Goal: Information Seeking & Learning: Check status

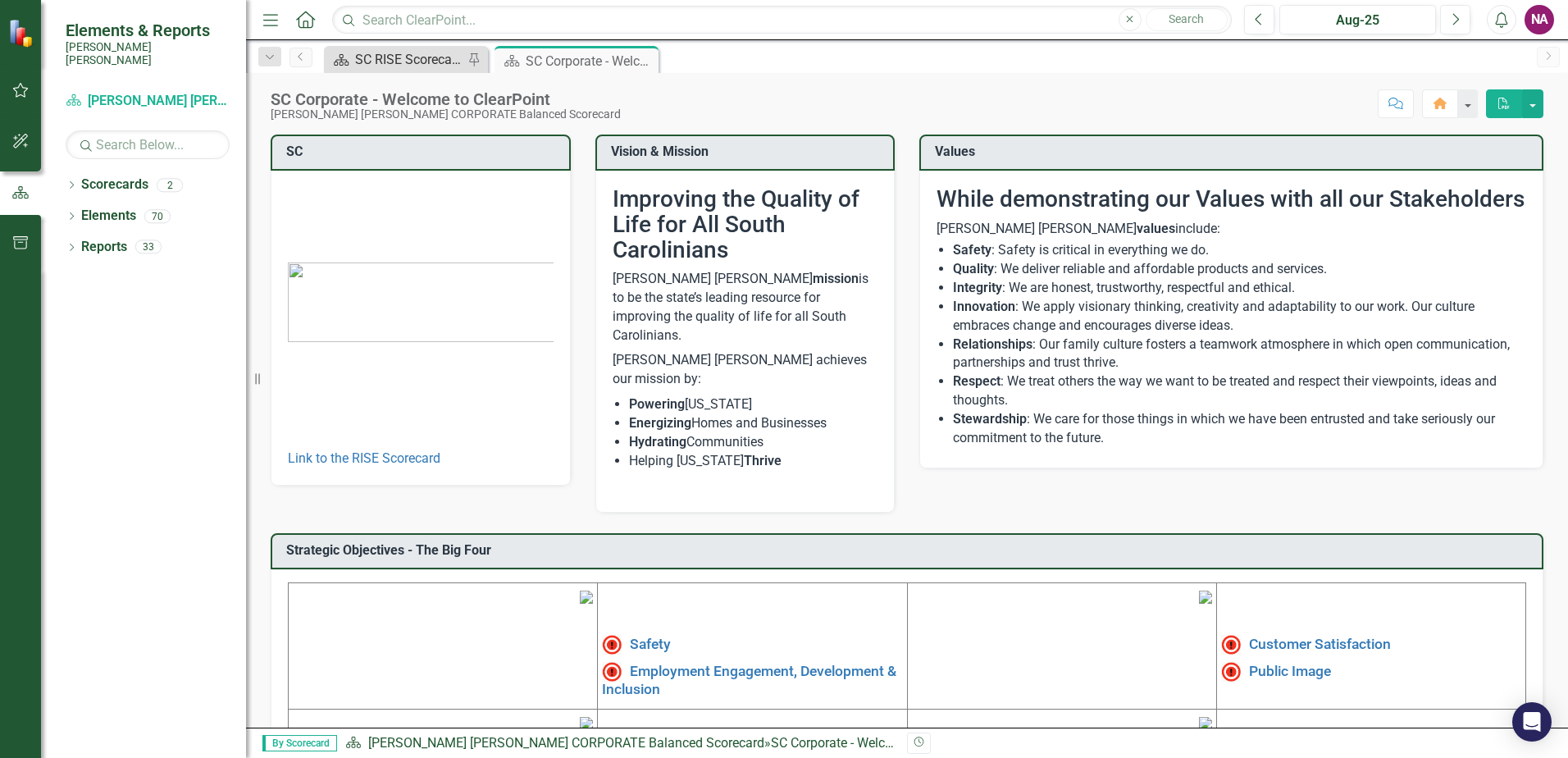
click at [398, 51] on div "SC RISE Scorecard - Welcome to ClearPoint" at bounding box center [408, 59] width 108 height 21
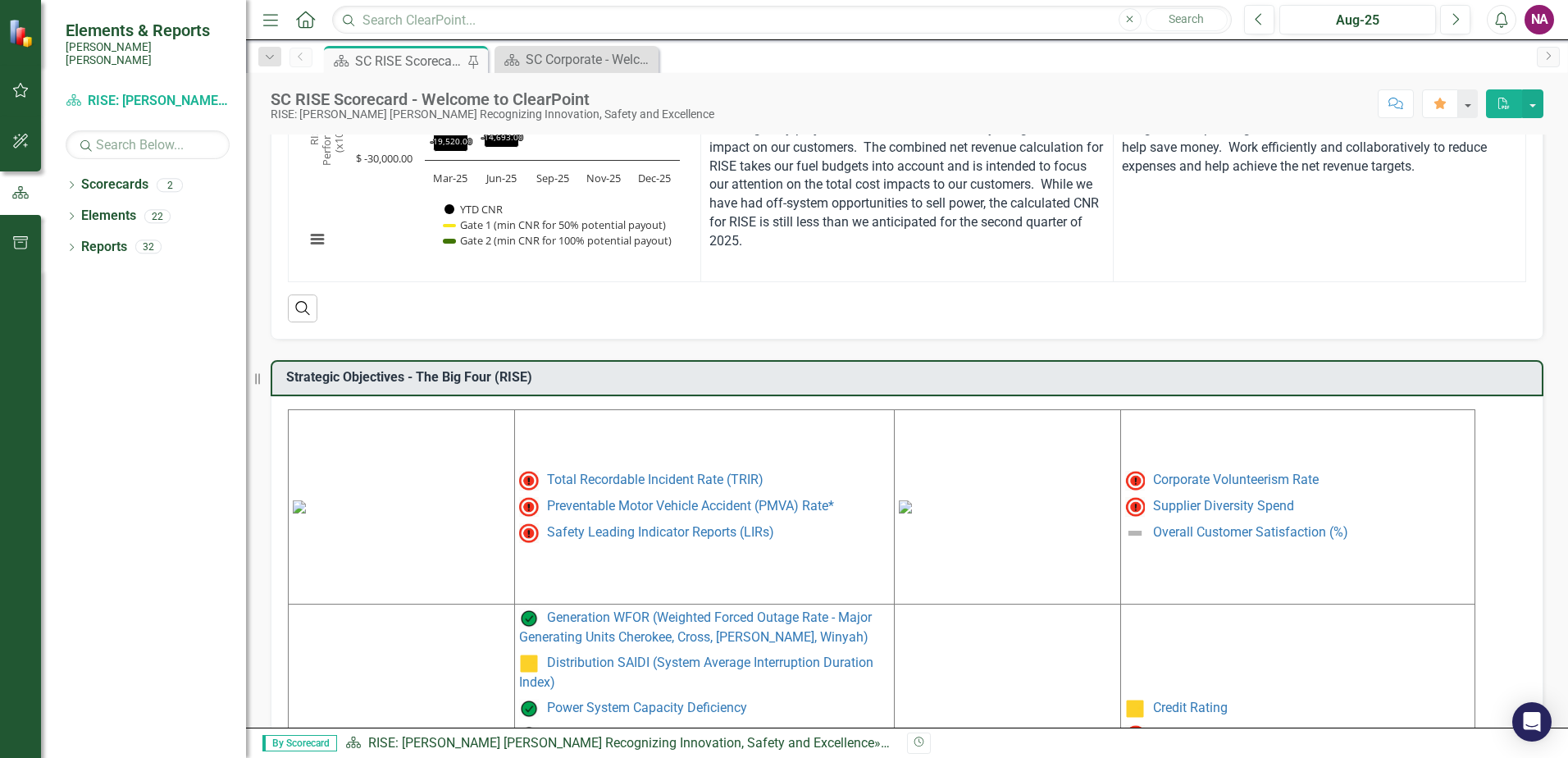
scroll to position [513, 0]
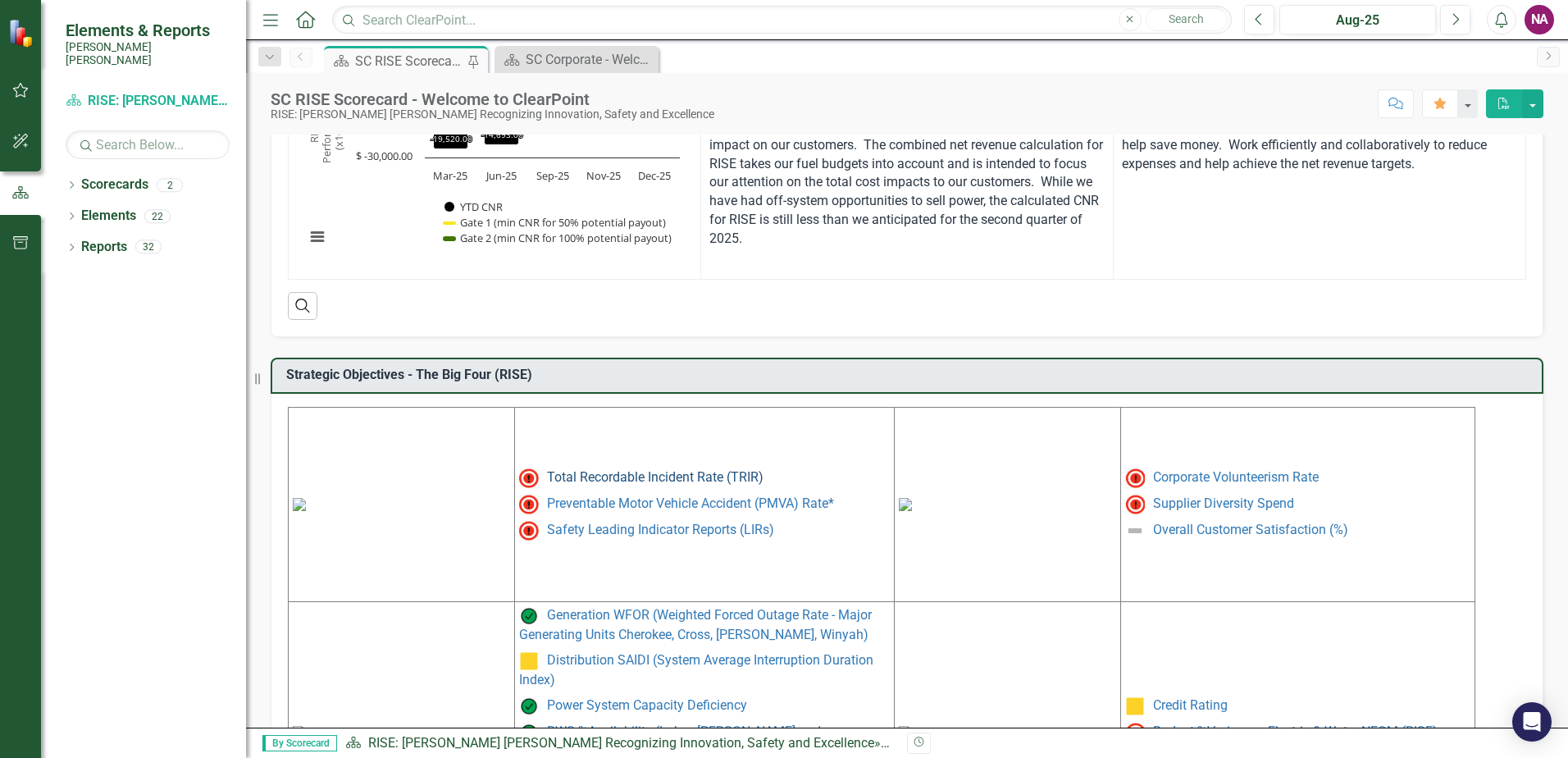
click at [603, 481] on link "Total Recordable Incident Rate (TRIR)" at bounding box center [655, 477] width 217 height 16
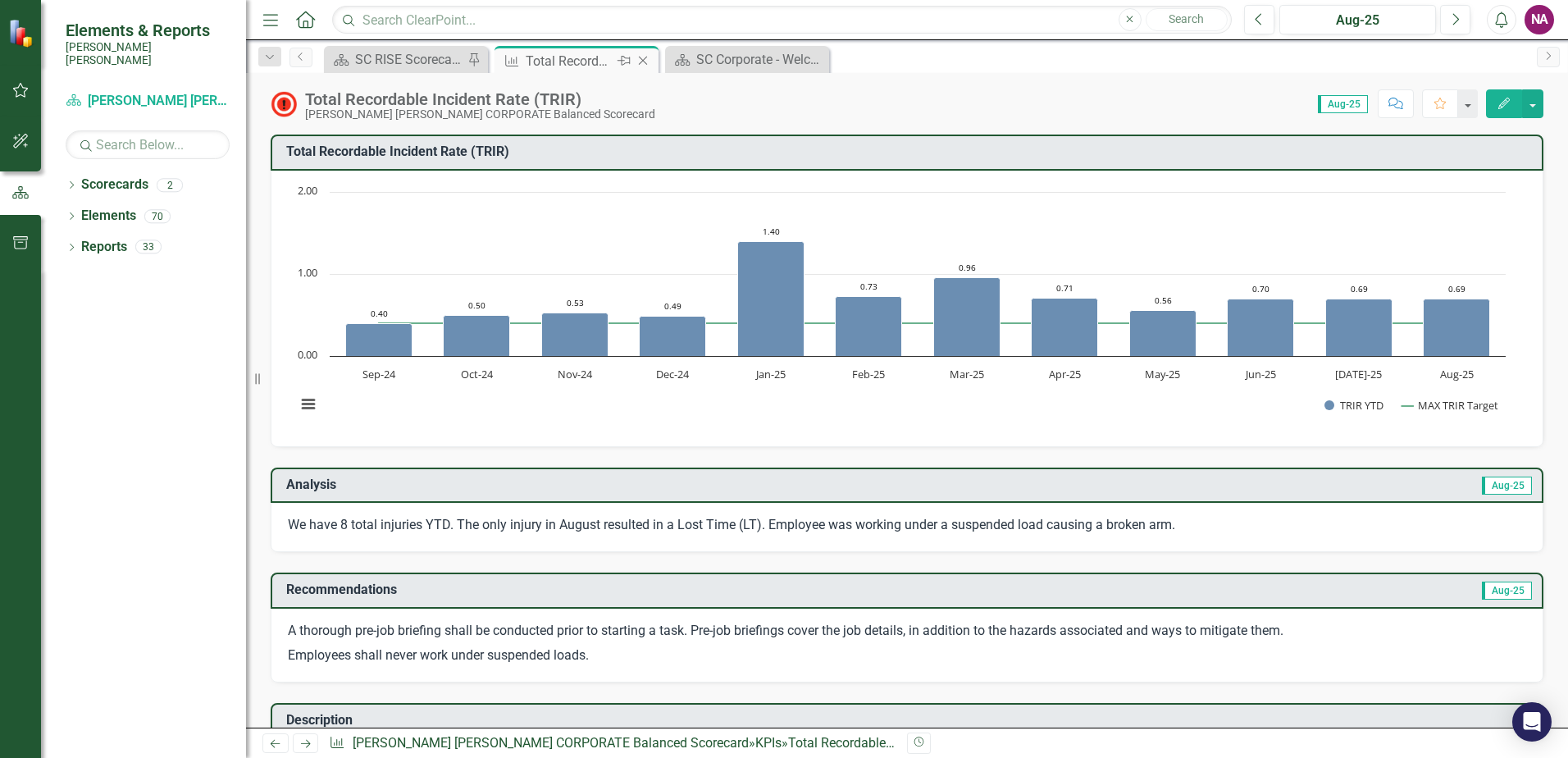
click at [644, 60] on icon at bounding box center [643, 61] width 9 height 9
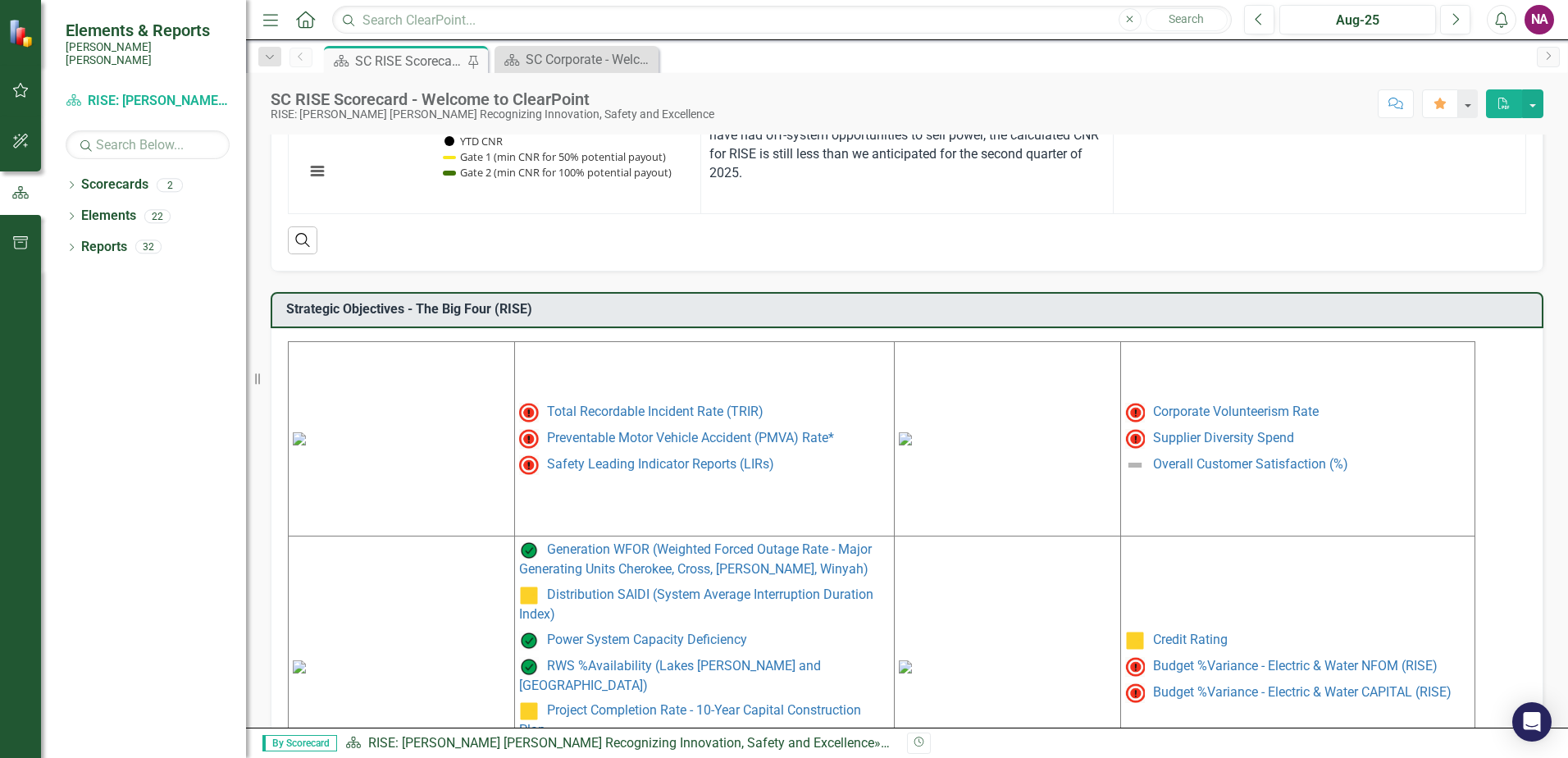
scroll to position [615, 0]
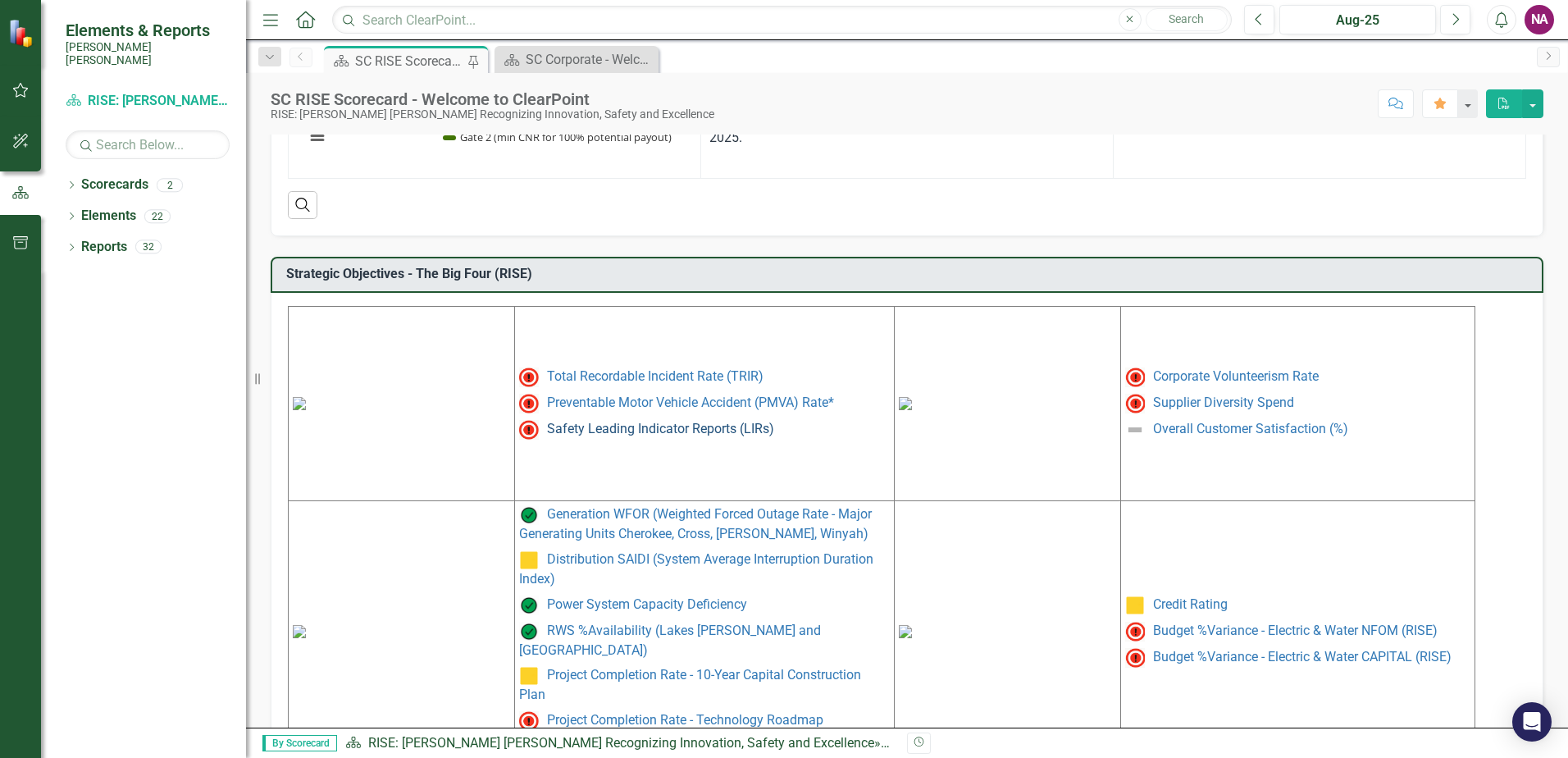
click at [698, 435] on link "Safety Leading Indicator Reports (LIRs)" at bounding box center [660, 428] width 227 height 16
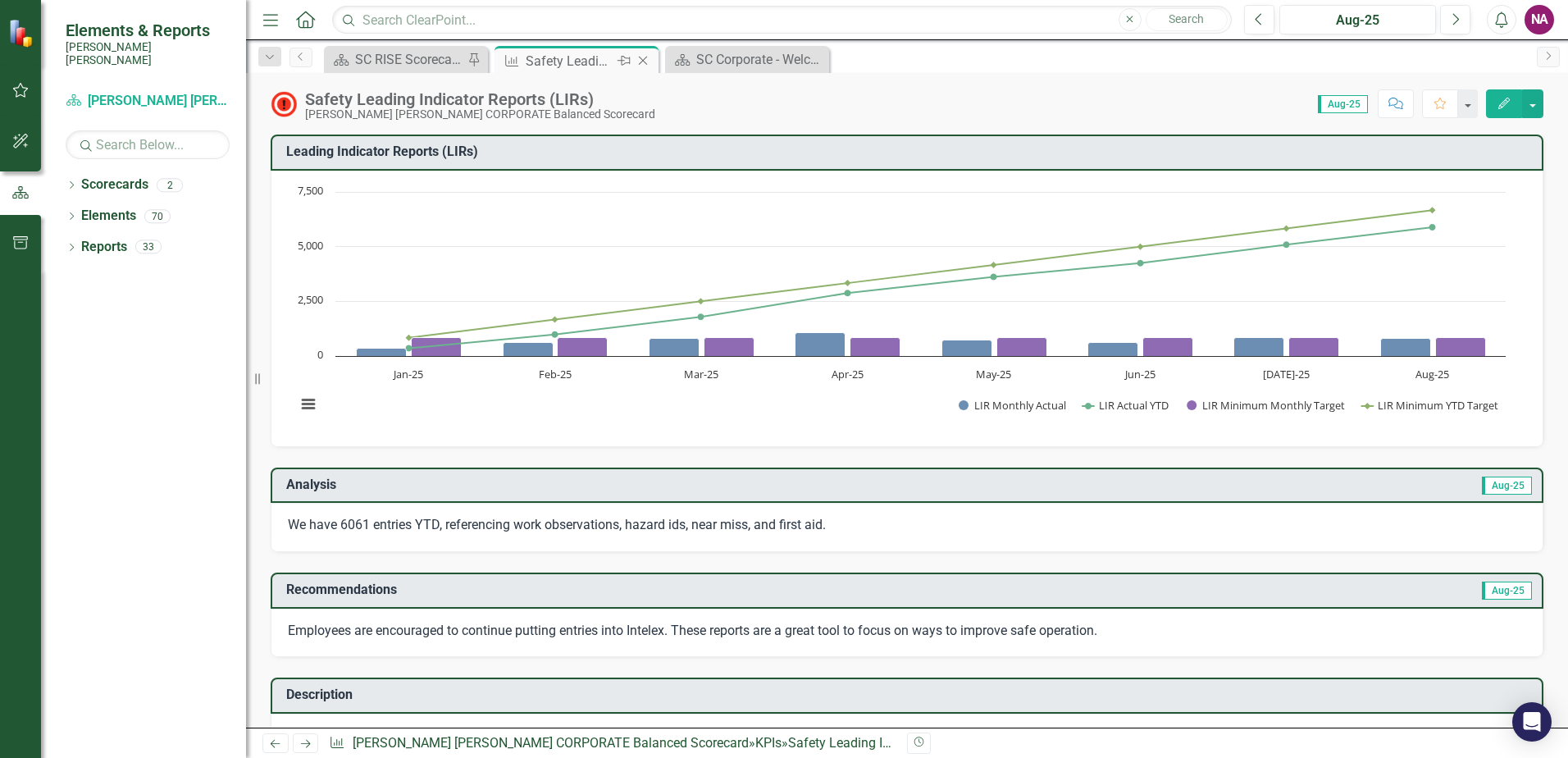
click at [643, 58] on icon "Close" at bounding box center [643, 61] width 16 height 13
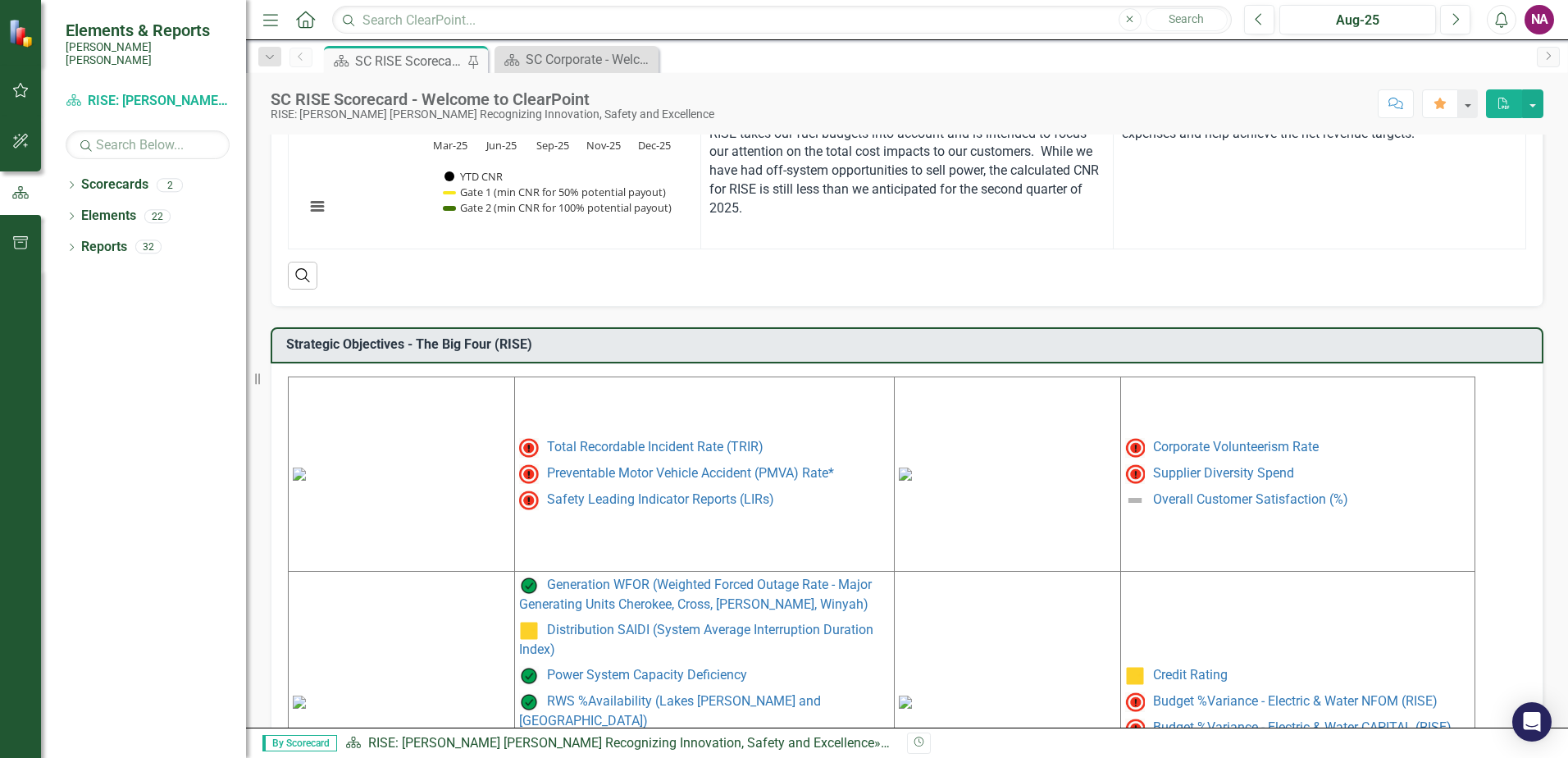
scroll to position [548, 0]
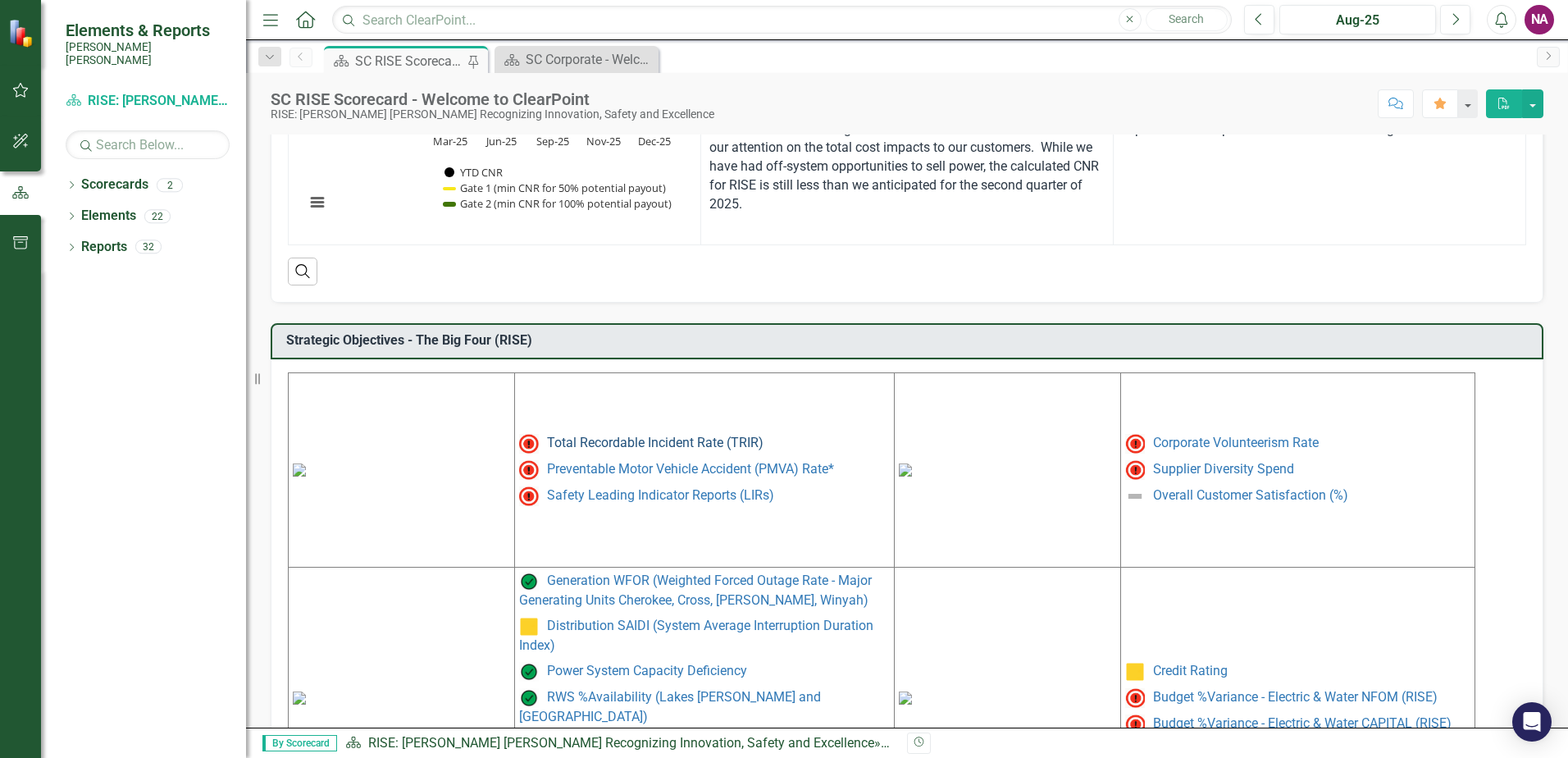
click at [595, 441] on link "Total Recordable Incident Rate (TRIR)" at bounding box center [655, 442] width 217 height 16
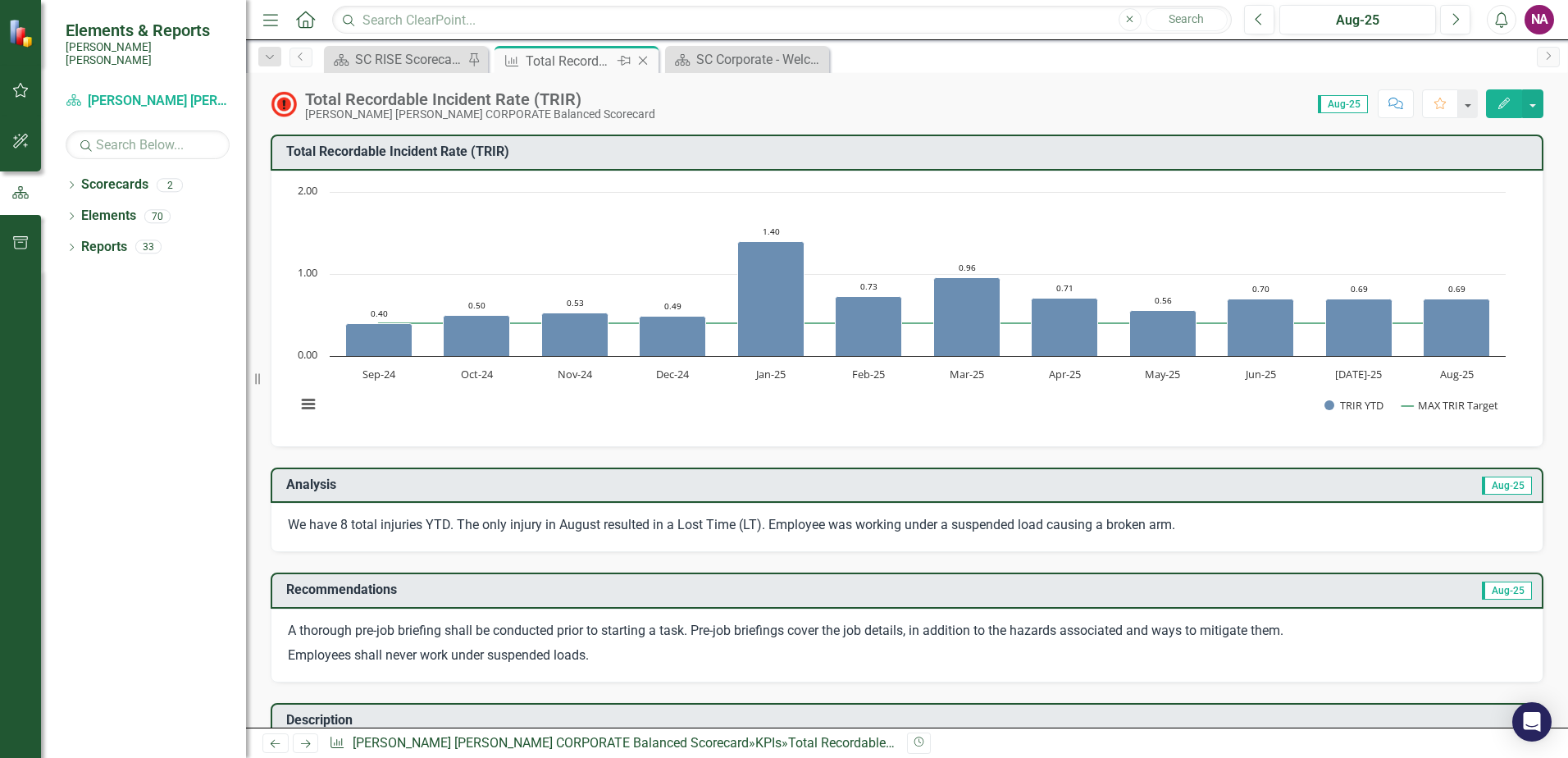
click at [647, 59] on icon "Close" at bounding box center [643, 61] width 16 height 13
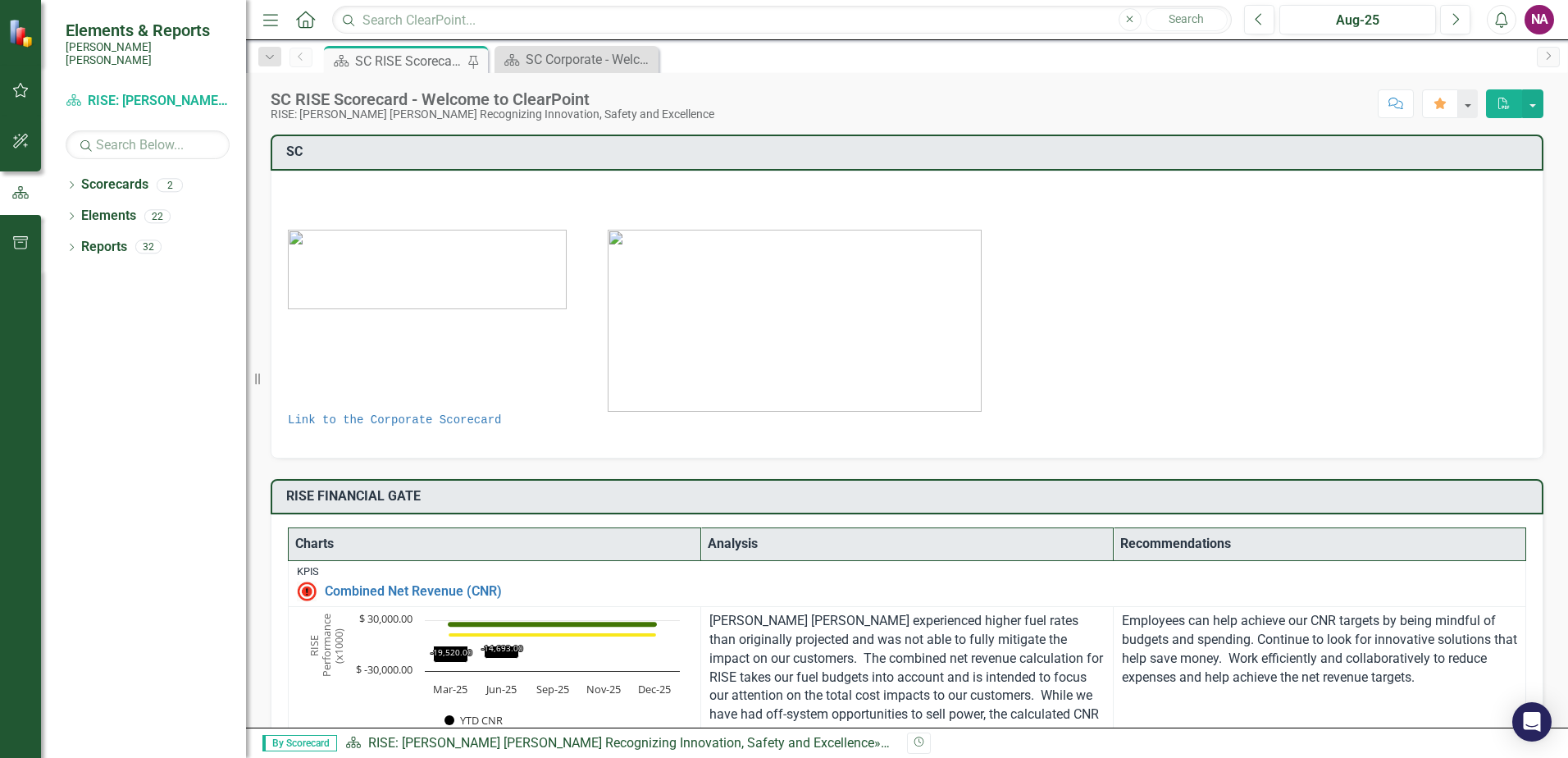
click at [386, 60] on div "SC RISE Scorecard - Welcome to ClearPoint" at bounding box center [408, 61] width 108 height 21
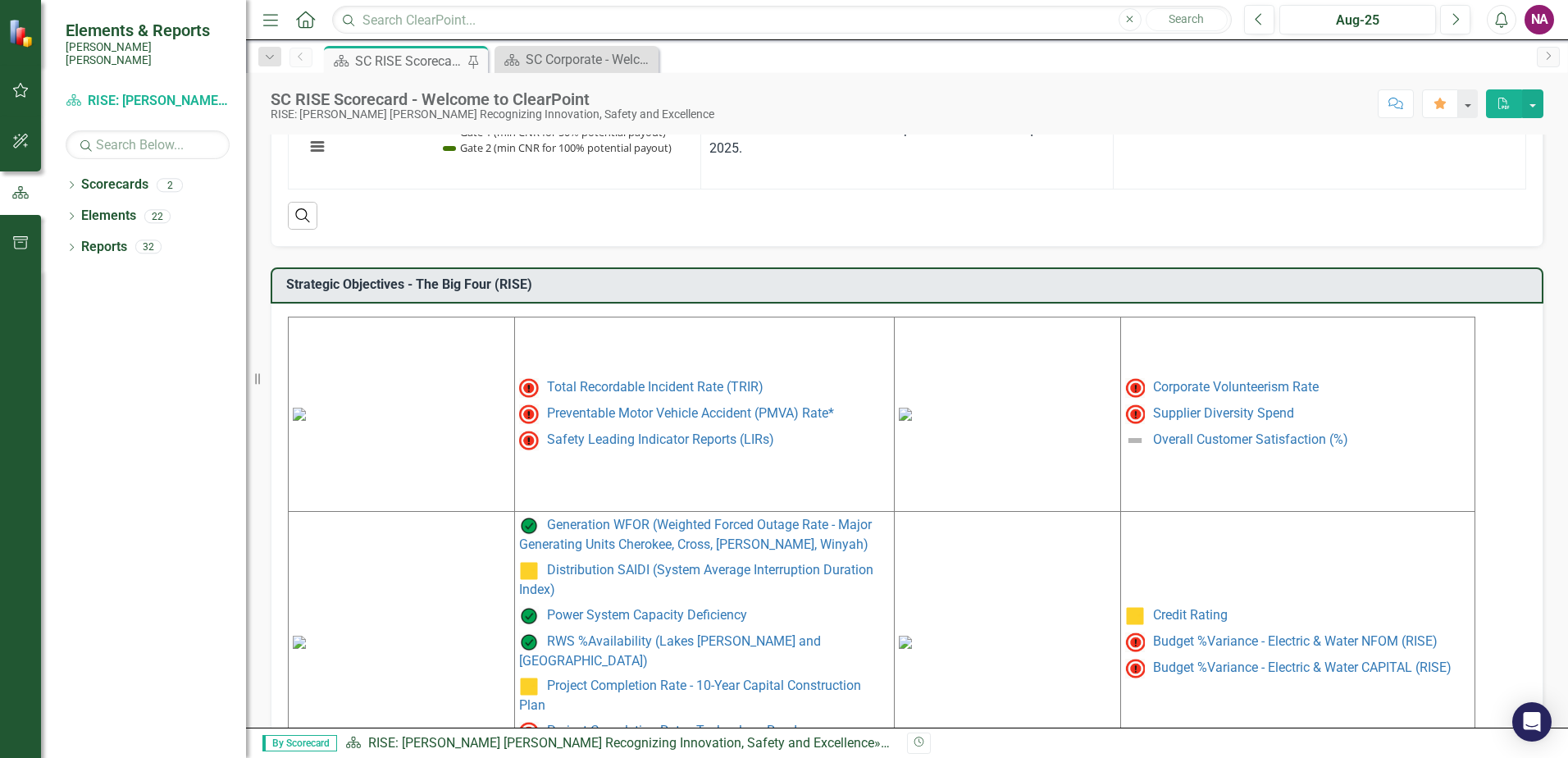
scroll to position [606, 0]
click at [714, 411] on link "Preventable Motor Vehicle Accident (PMVA) Rate*" at bounding box center [690, 411] width 287 height 16
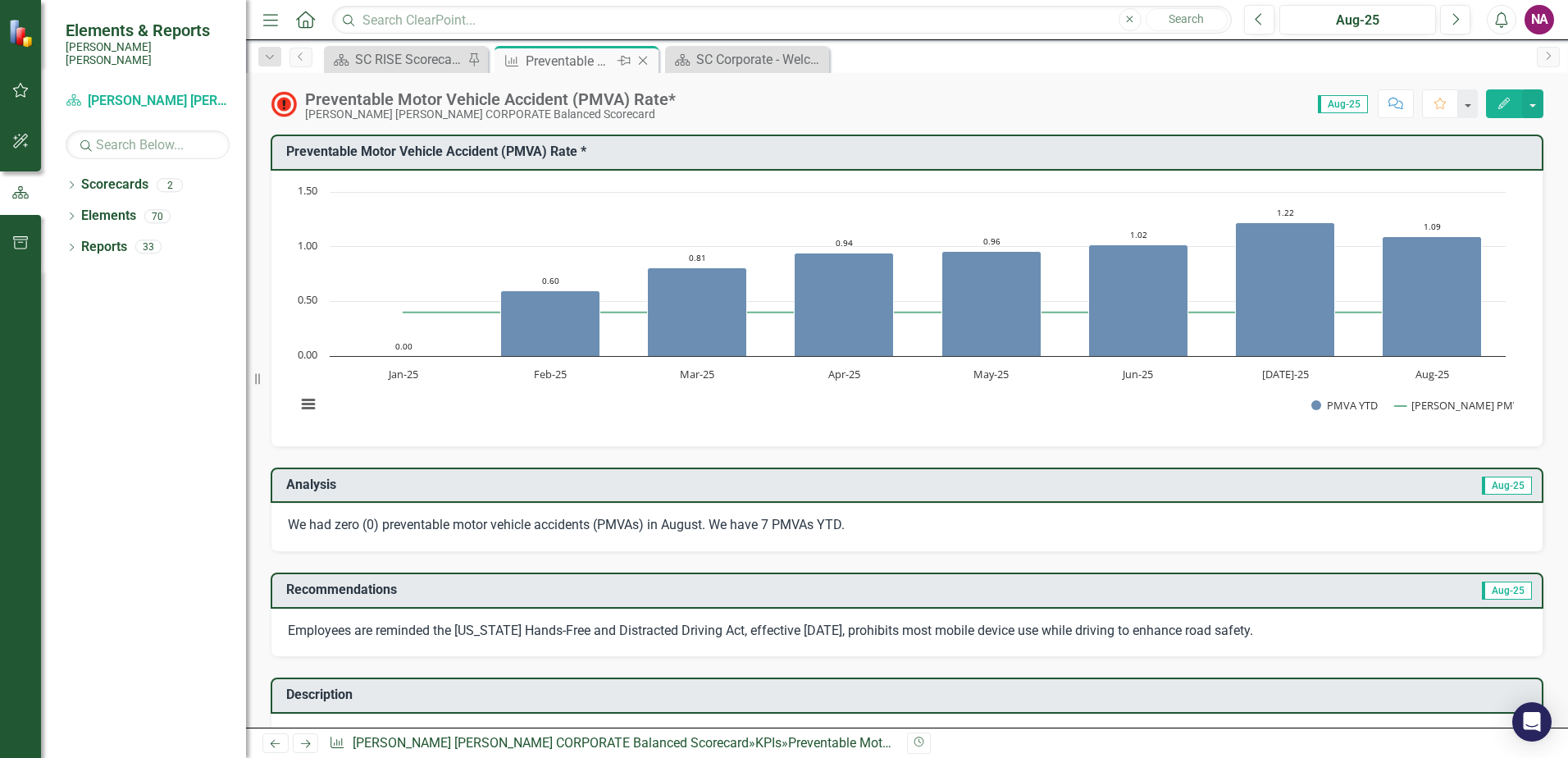
click at [641, 57] on icon "Close" at bounding box center [643, 61] width 16 height 13
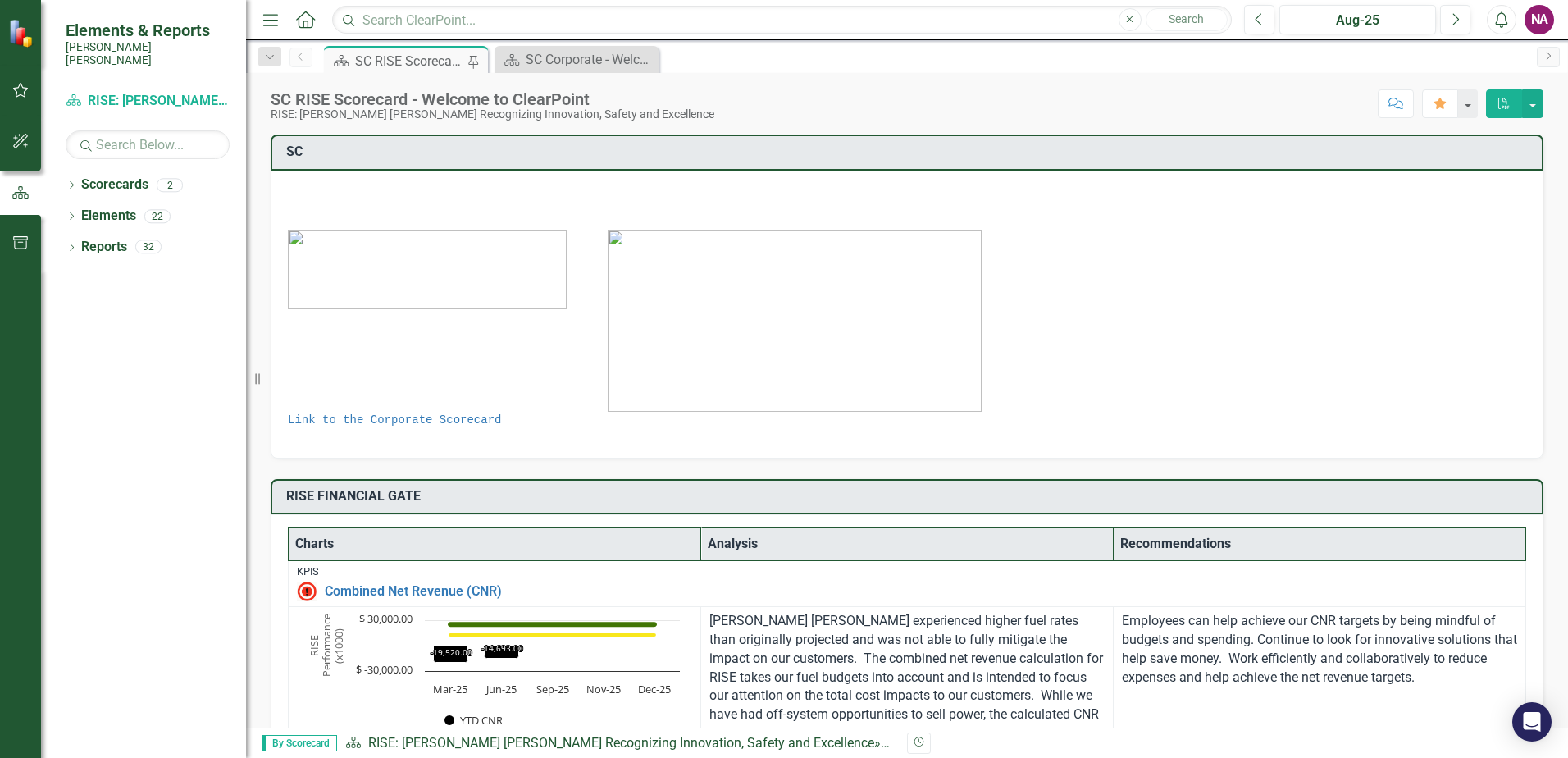
click at [425, 61] on div "SC RISE Scorecard - Welcome to ClearPoint" at bounding box center [408, 61] width 108 height 21
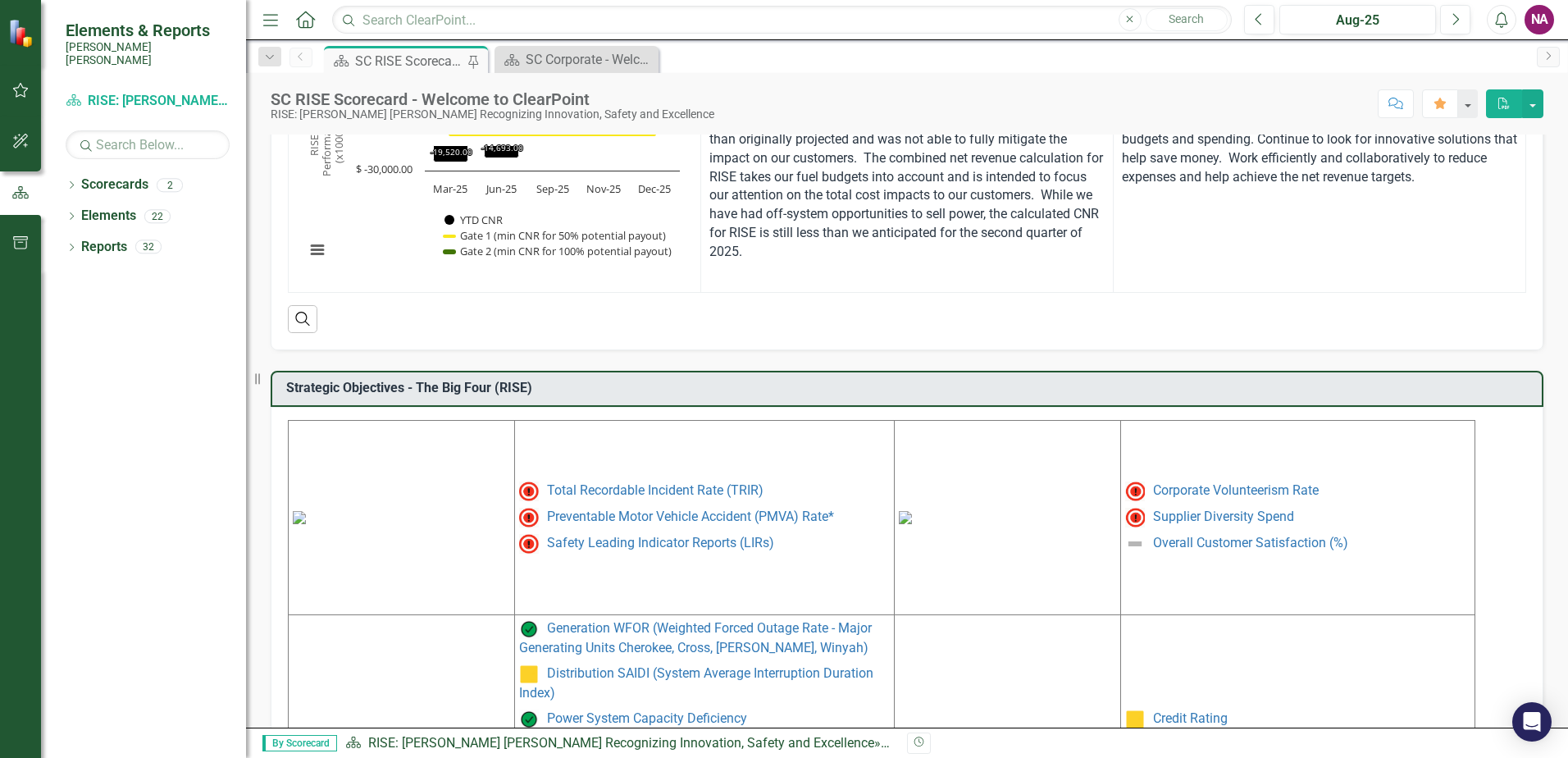
scroll to position [644, 0]
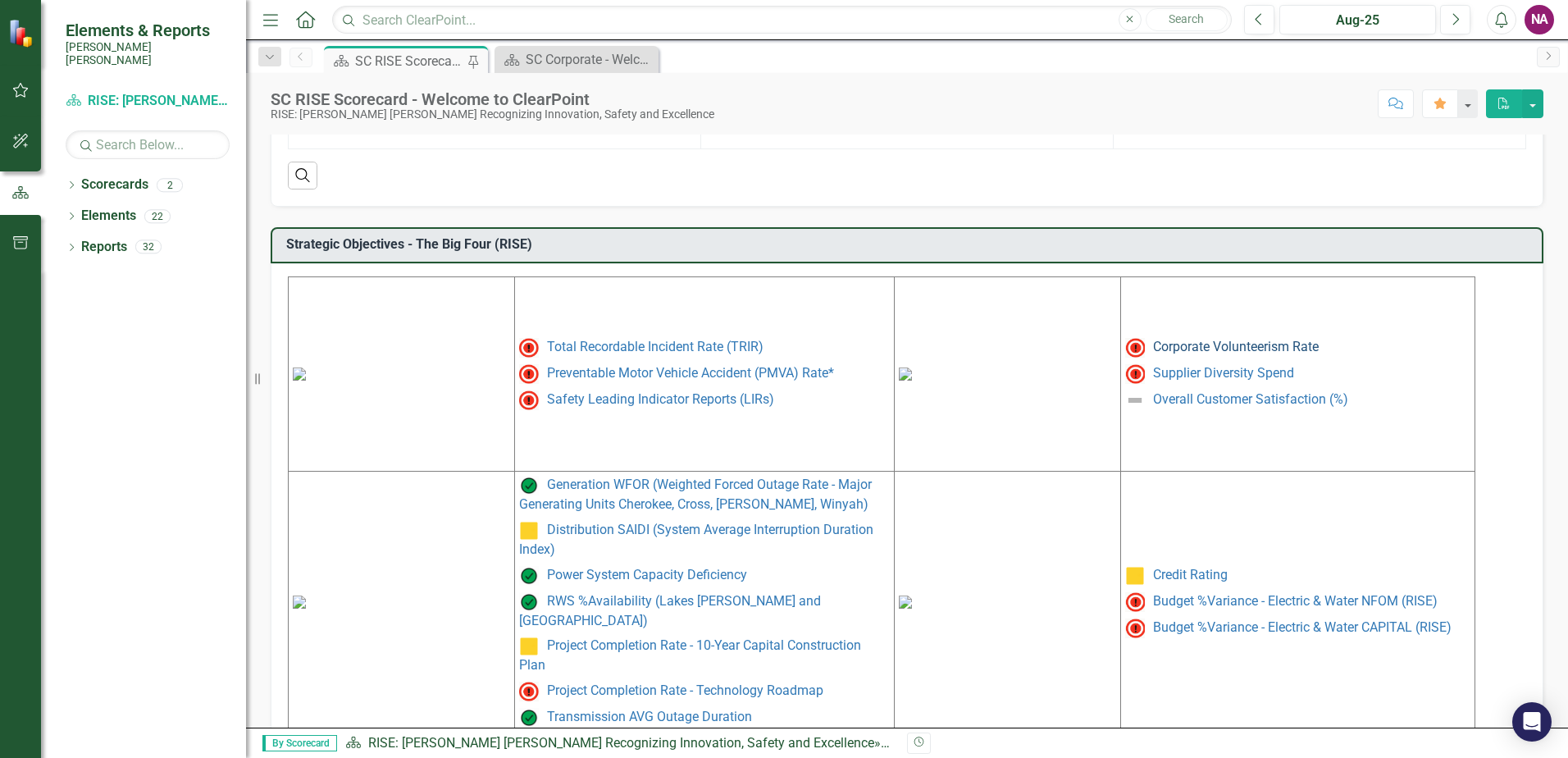
click at [1287, 352] on link "Corporate Volunteerism Rate" at bounding box center [1235, 346] width 166 height 16
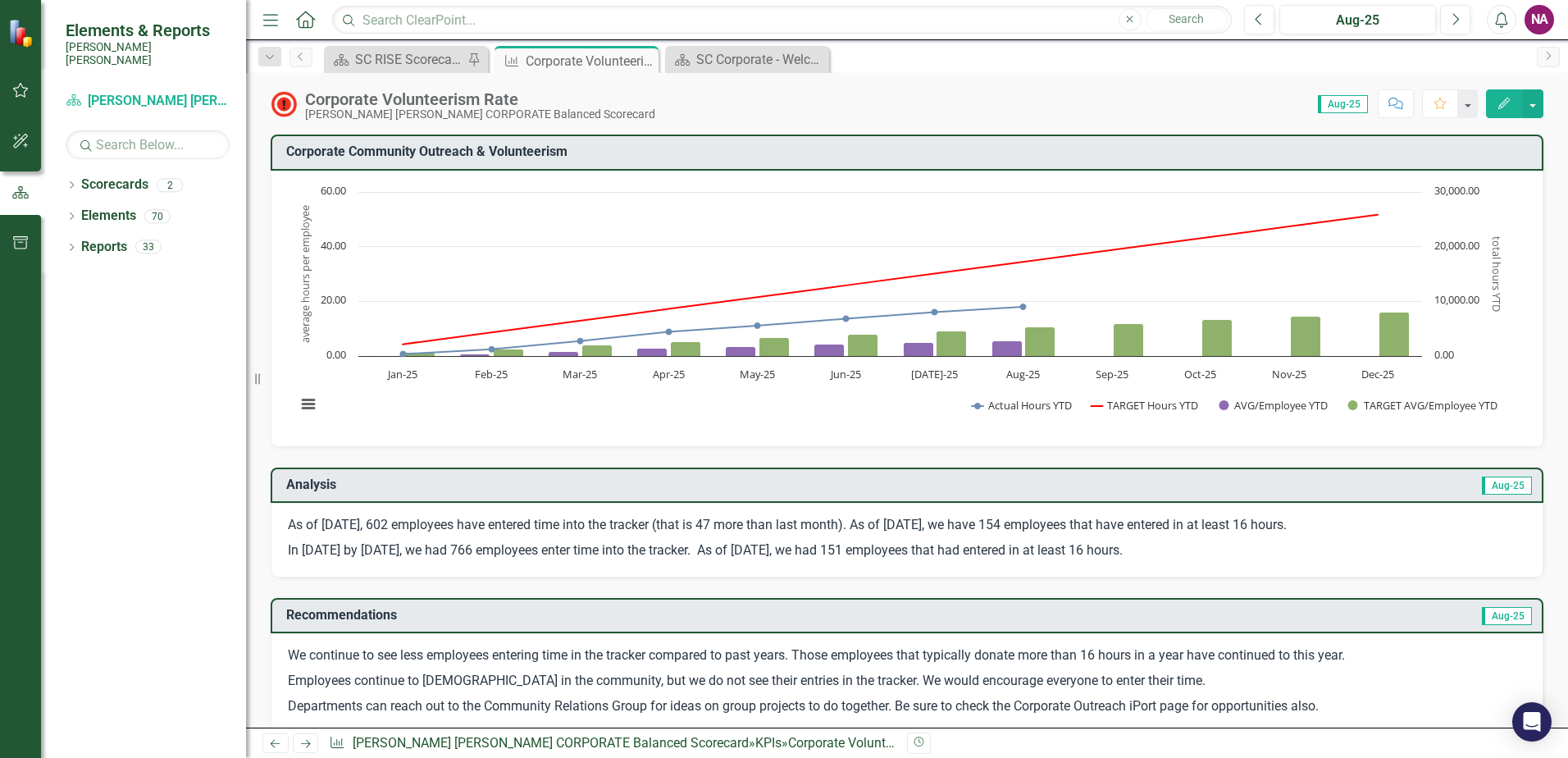
drag, startPoint x: 1177, startPoint y: 554, endPoint x: 855, endPoint y: 554, distance: 322.0
click at [855, 554] on p "In 2024 by August 31, we had 766 employees enter time into the tracker. As of A…" at bounding box center [906, 549] width 1238 height 22
click at [696, 547] on p "In 2024 by August 31, we had 766 employees enter time into the tracker. As of A…" at bounding box center [906, 549] width 1238 height 22
drag, startPoint x: 701, startPoint y: 549, endPoint x: 432, endPoint y: 520, distance: 270.6
click at [432, 520] on span "As of August 31, 602 employees have entered time into the tracker (that is 47 m…" at bounding box center [906, 538] width 1238 height 44
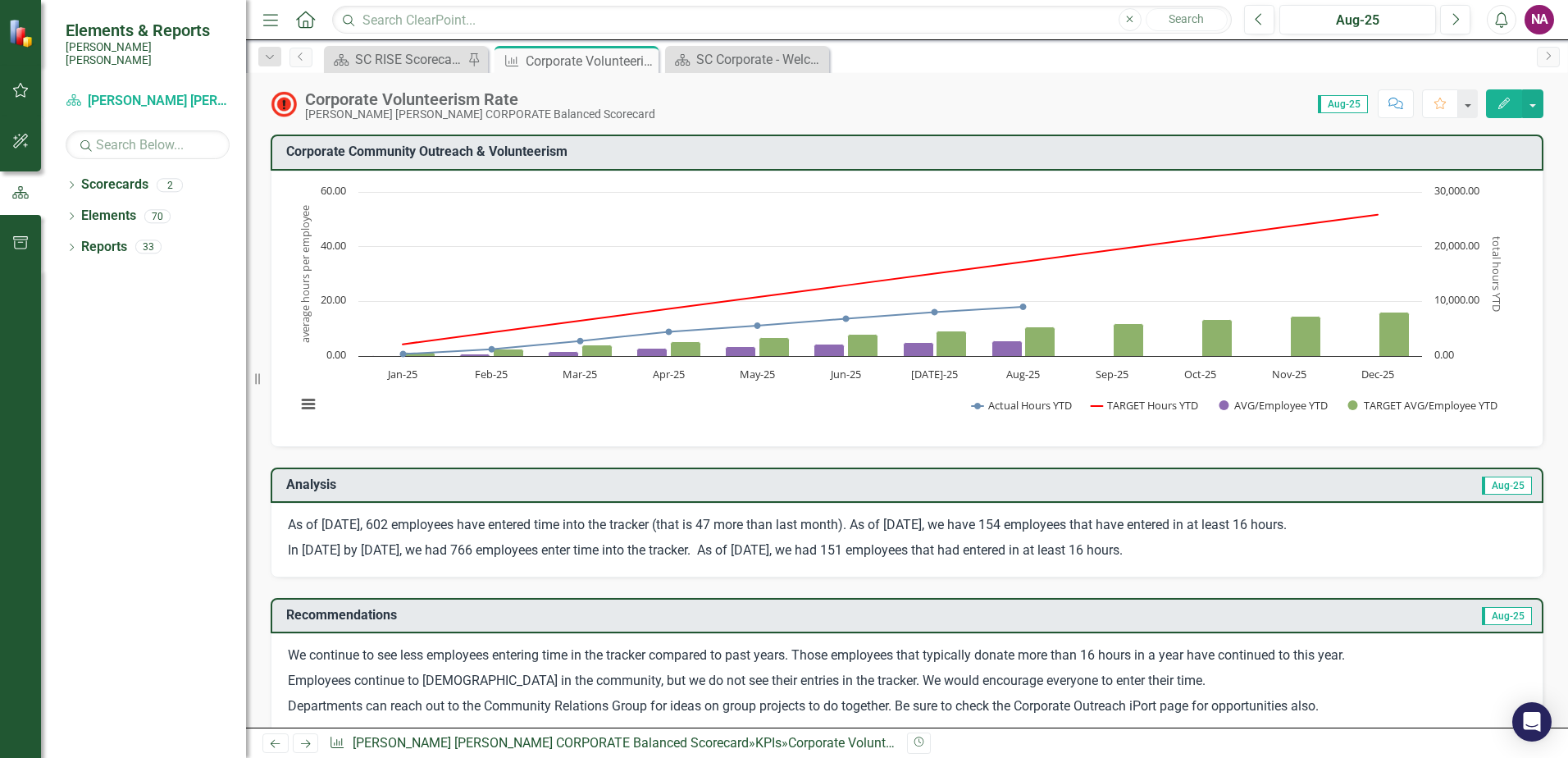
click at [432, 520] on p "As of August 31, 602 employees have entered time into the tracker (that is 47 m…" at bounding box center [906, 526] width 1238 height 22
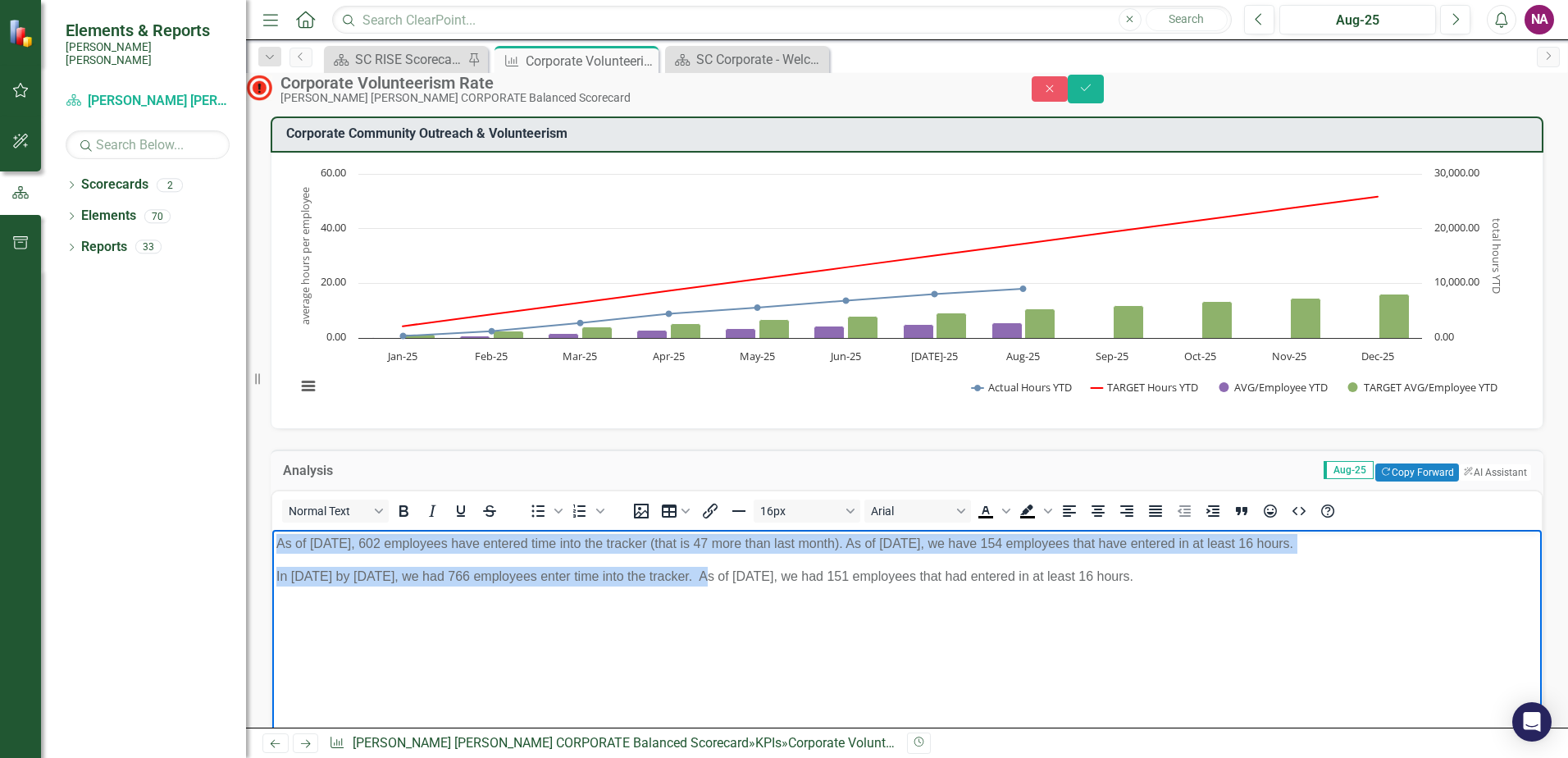
drag, startPoint x: 277, startPoint y: 542, endPoint x: 707, endPoint y: 603, distance: 434.3
click at [707, 603] on body "As of August 31, 602 employees have entered time into the tracker (that is 47 m…" at bounding box center [907, 652] width 1269 height 246
copy body "As of August 31, 602 employees have entered time into the tracker (that is 47 m…"
click at [707, 603] on body "As of August 31, 602 employees have entered time into the tracker (that is 47 m…" at bounding box center [907, 652] width 1269 height 246
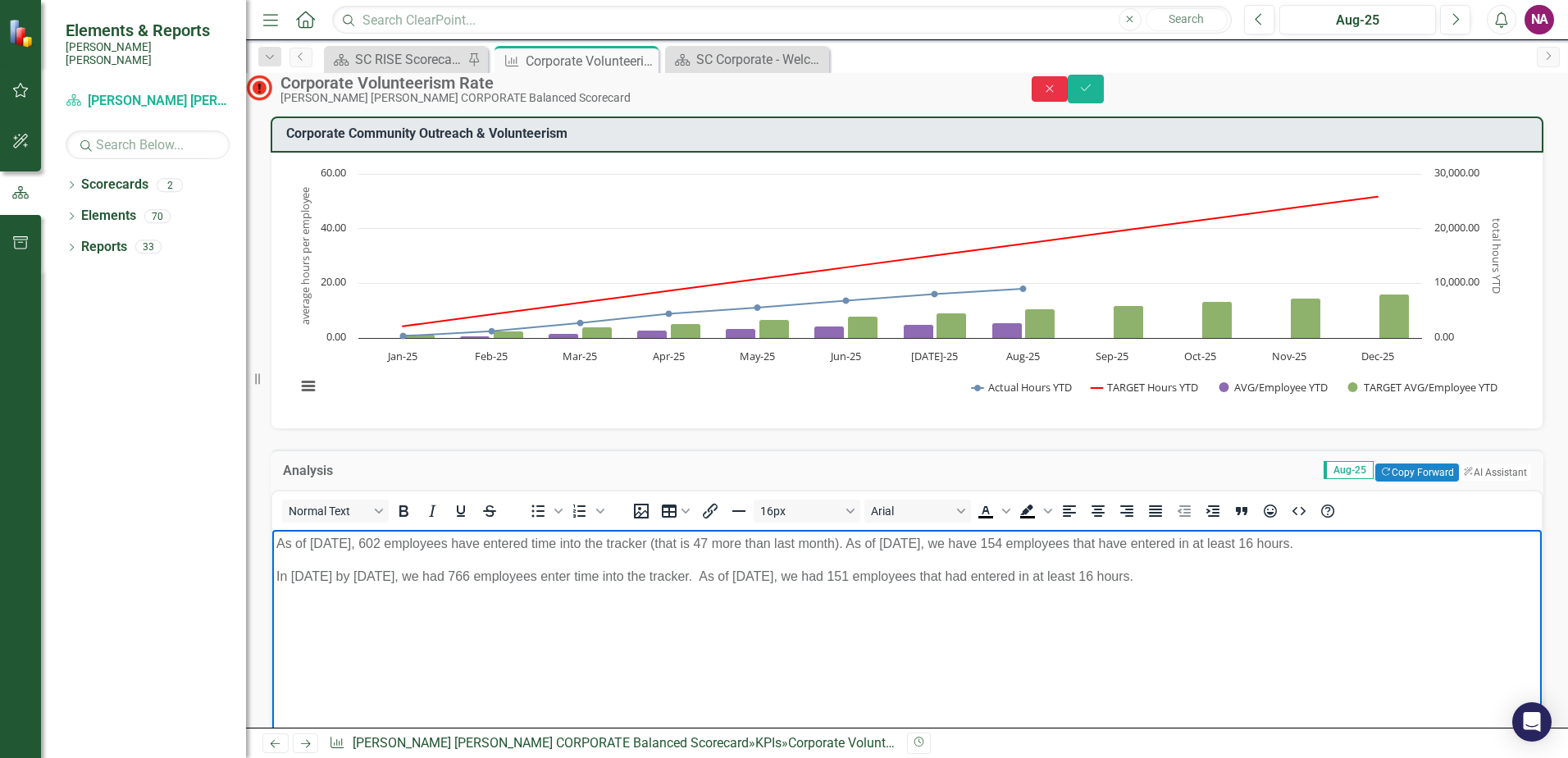
click at [1057, 93] on icon "Close" at bounding box center [1049, 89] width 15 height 12
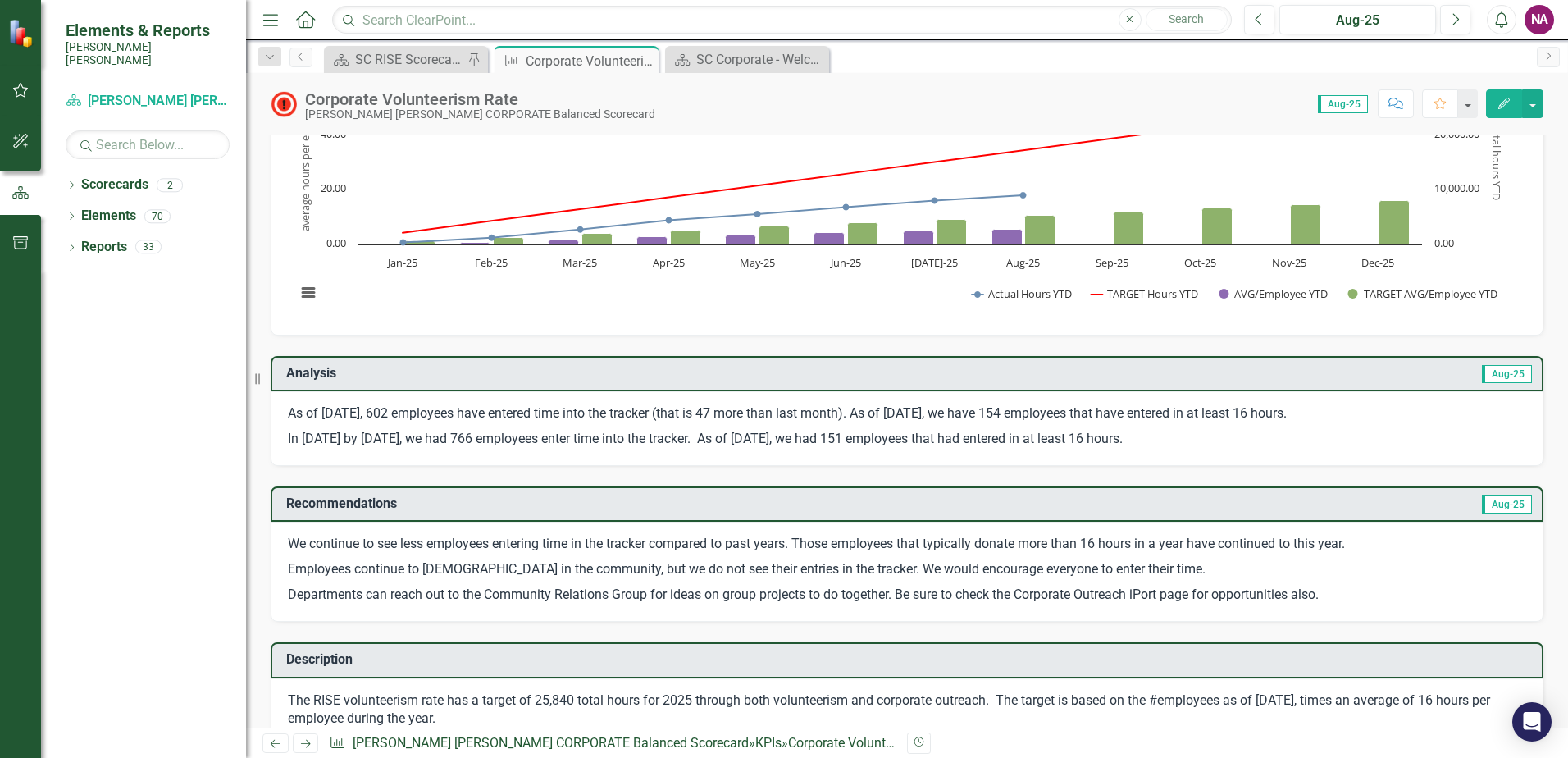
scroll to position [171, 0]
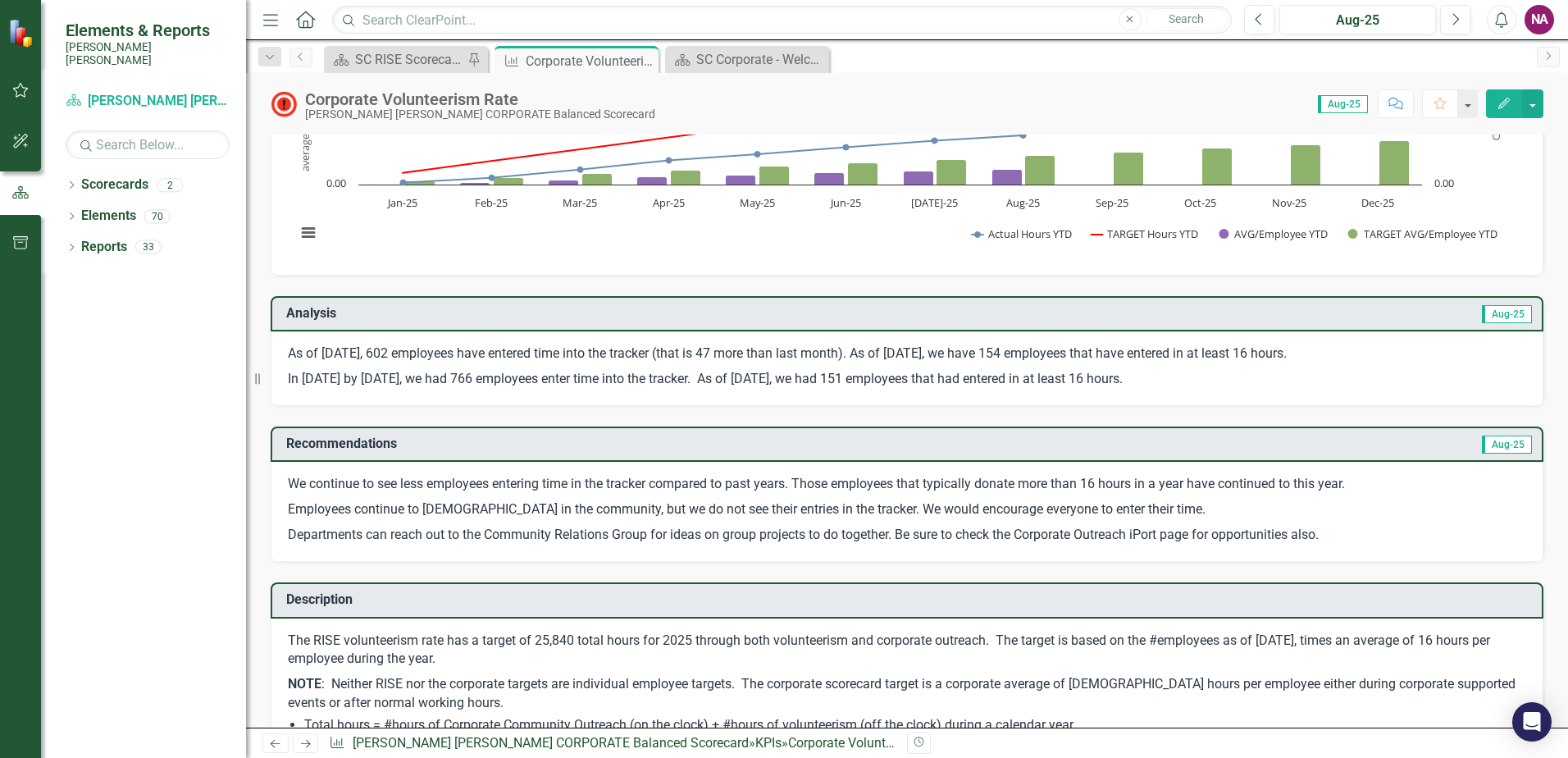
drag, startPoint x: 293, startPoint y: 485, endPoint x: 455, endPoint y: 507, distance: 163.5
click at [455, 507] on span "We continue to see less employees entering time in the tracker compared to past…" at bounding box center [906, 509] width 1238 height 70
click at [340, 498] on p "Employees continue to volunteer in the community, but we do not see their entri…" at bounding box center [906, 509] width 1238 height 26
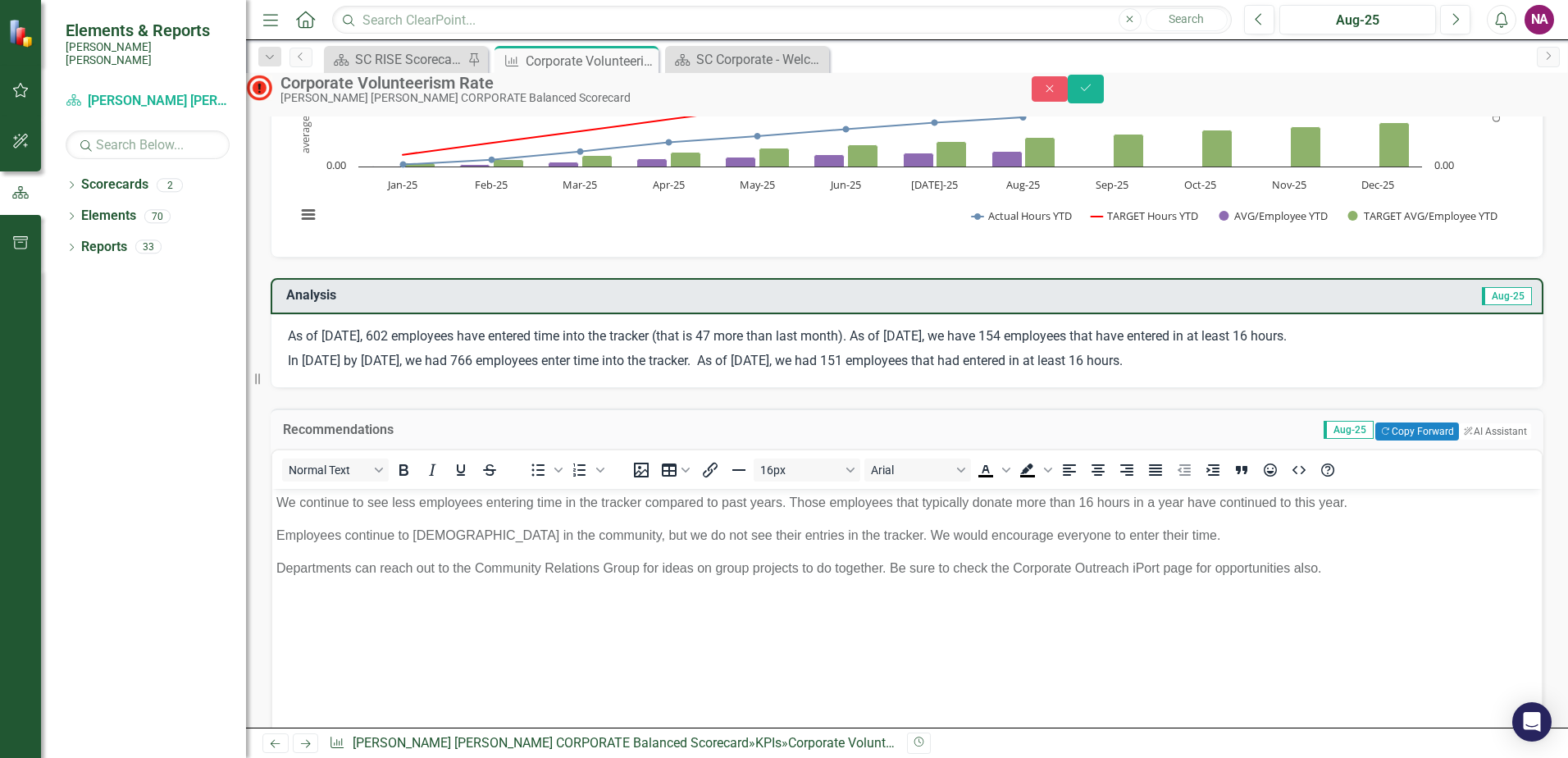
scroll to position [0, 0]
drag, startPoint x: 277, startPoint y: 498, endPoint x: 1387, endPoint y: 571, distance: 1112.4
click at [1387, 571] on body "We continue to see less employees entering time in the tracker compared to past…" at bounding box center [907, 611] width 1269 height 246
click at [1387, 571] on p "Departments can reach out to the Community Relations Group for ideas on group p…" at bounding box center [907, 568] width 1261 height 20
drag, startPoint x: 1334, startPoint y: 566, endPoint x: 550, endPoint y: 1018, distance: 905.0
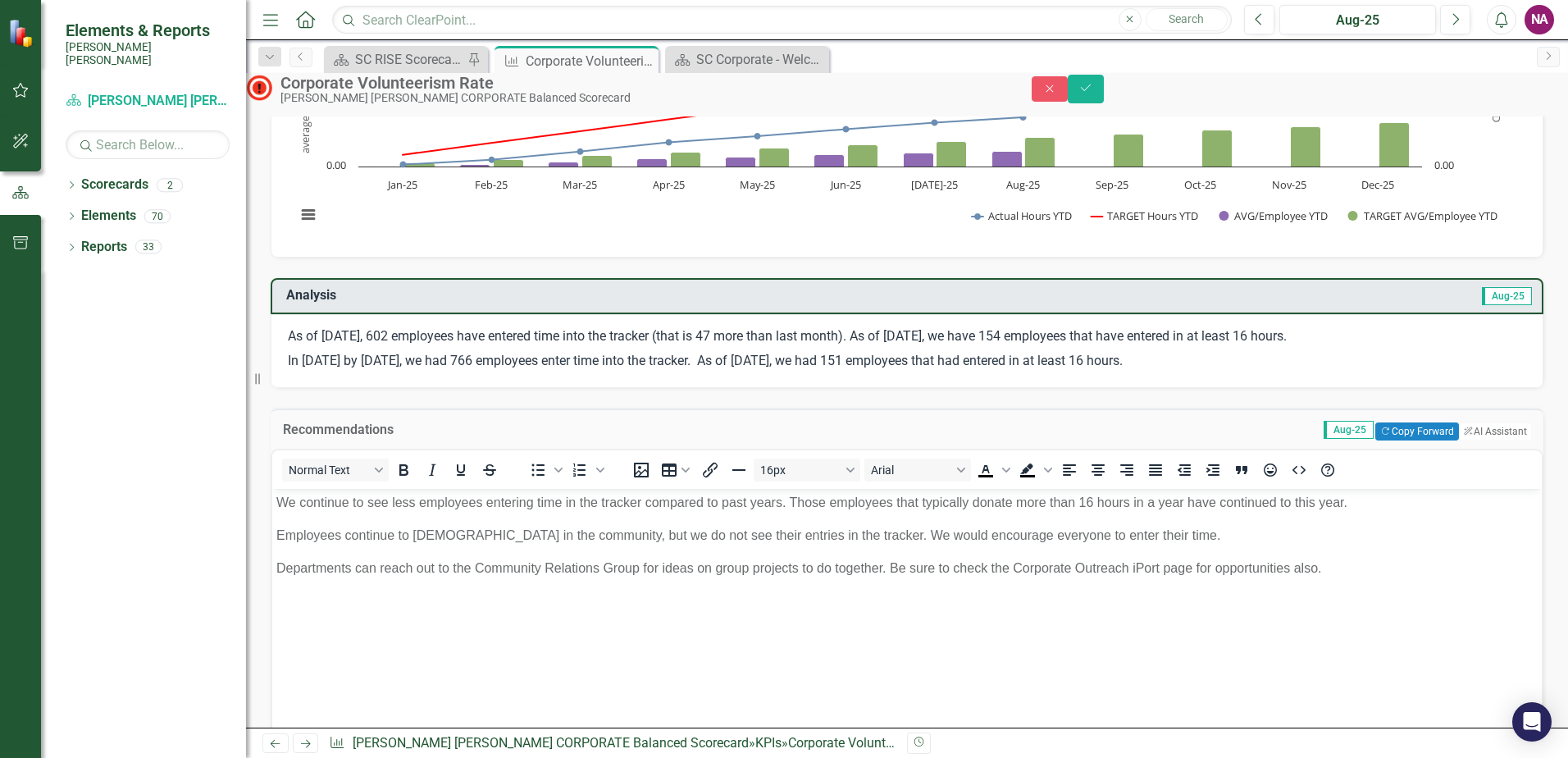
click at [273, 492] on html "We continue to see less employees entering time in the tracker compared to past…" at bounding box center [907, 611] width 1269 height 246
copy body "We continue to see less employees entering time in the tracker compared to past…"
click at [1067, 101] on button "Close" at bounding box center [1050, 89] width 36 height 26
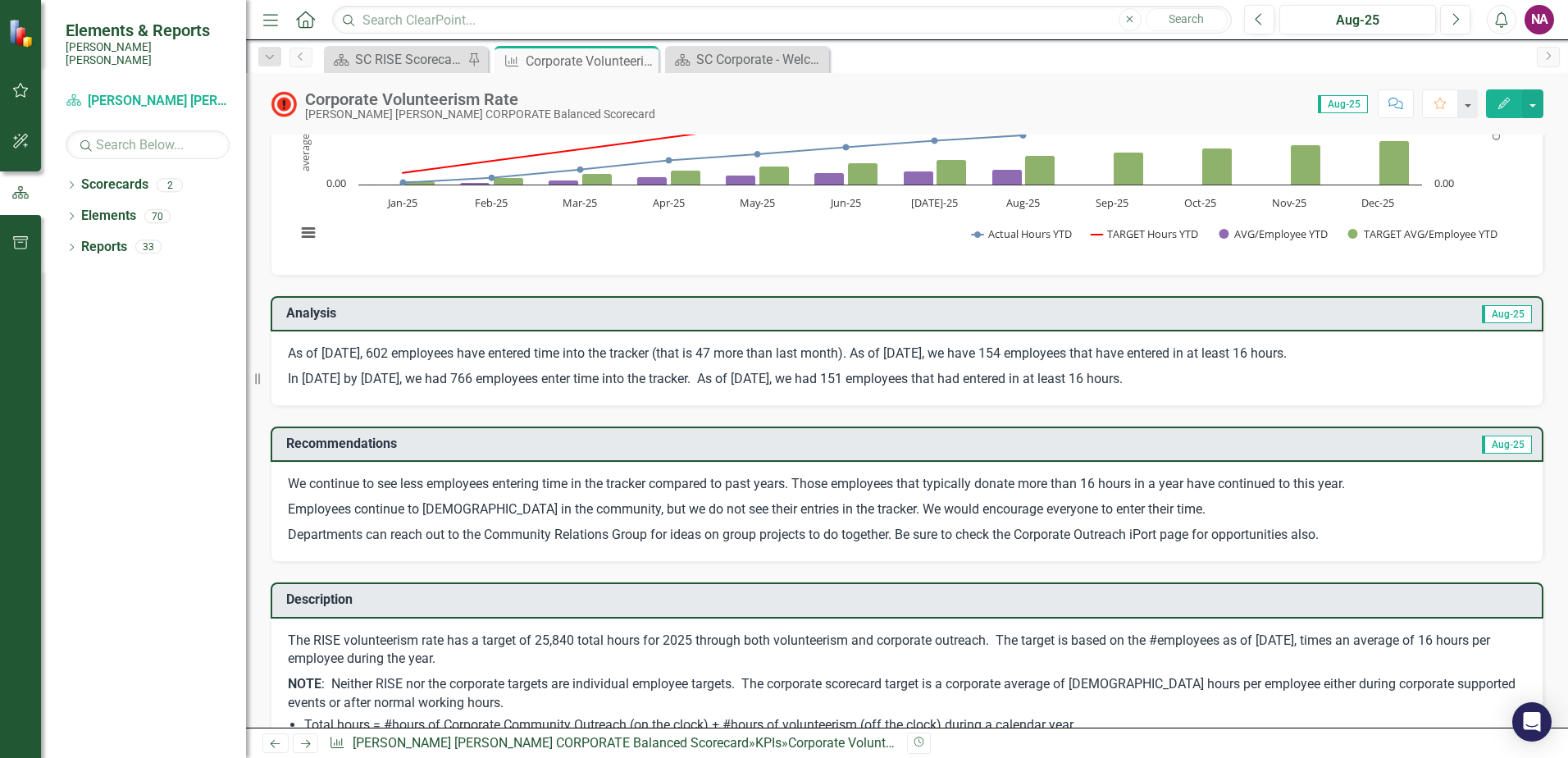
click at [650, 519] on p "Employees continue to volunteer in the community, but we do not see their entri…" at bounding box center [906, 509] width 1238 height 26
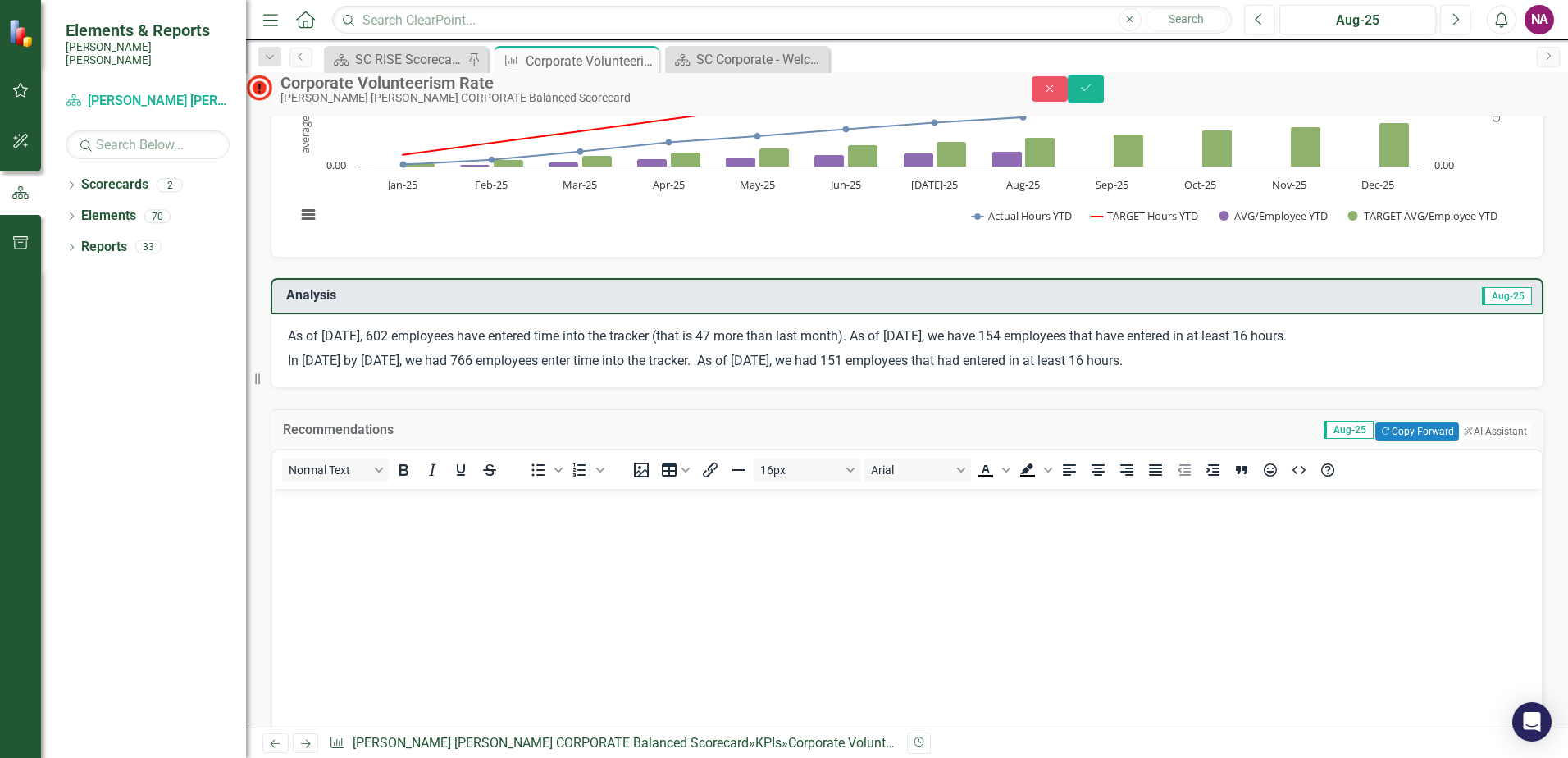
click at [650, 485] on div "16px Arial To open the popup, press Shift+Enter To open the popup, press Shift+…" at bounding box center [984, 470] width 734 height 32
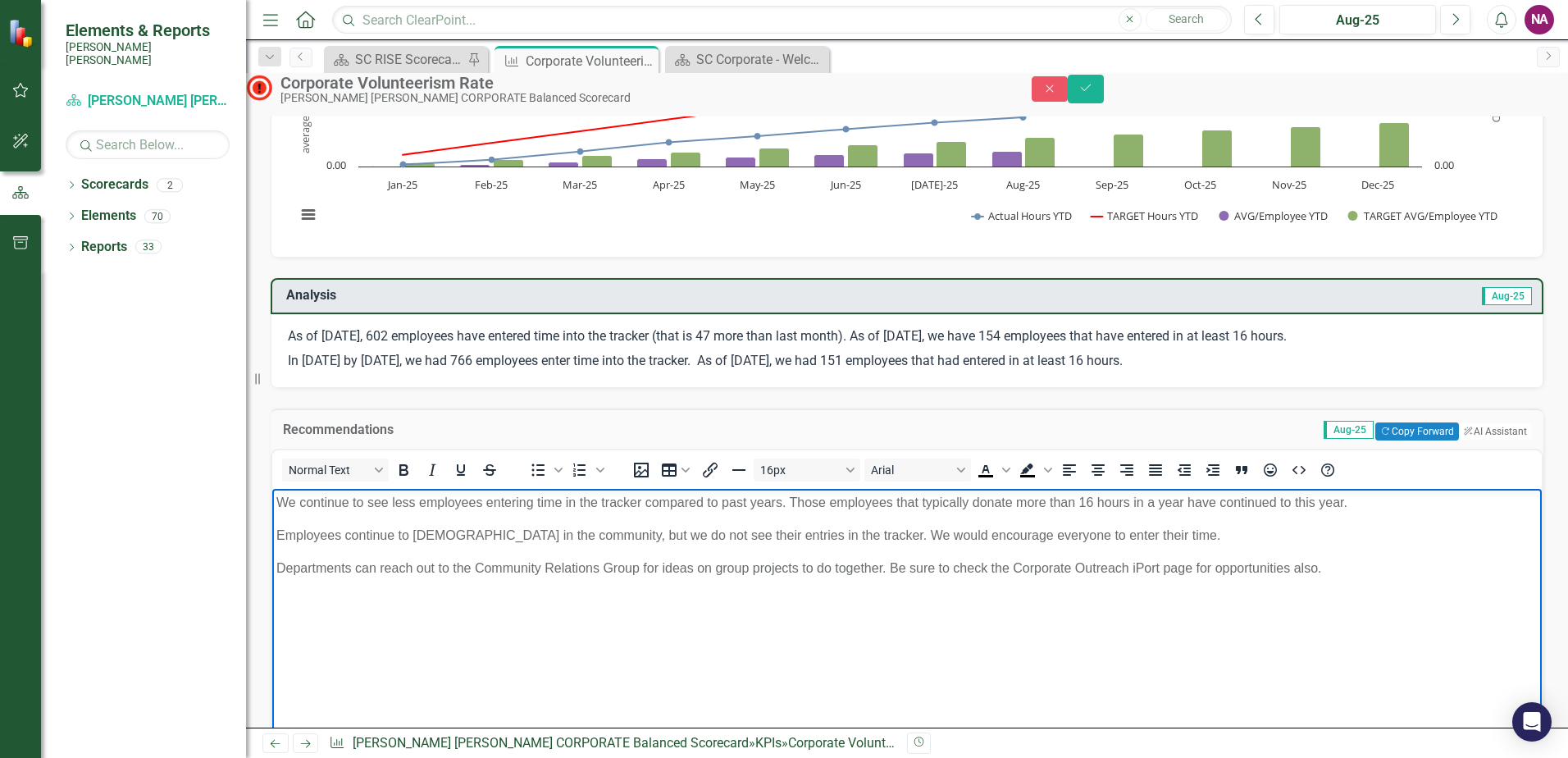
drag, startPoint x: 1324, startPoint y: 573, endPoint x: 538, endPoint y: 1016, distance: 902.2
click at [273, 490] on html "We continue to see less employees entering time in the tracker compared to past…" at bounding box center [907, 611] width 1269 height 246
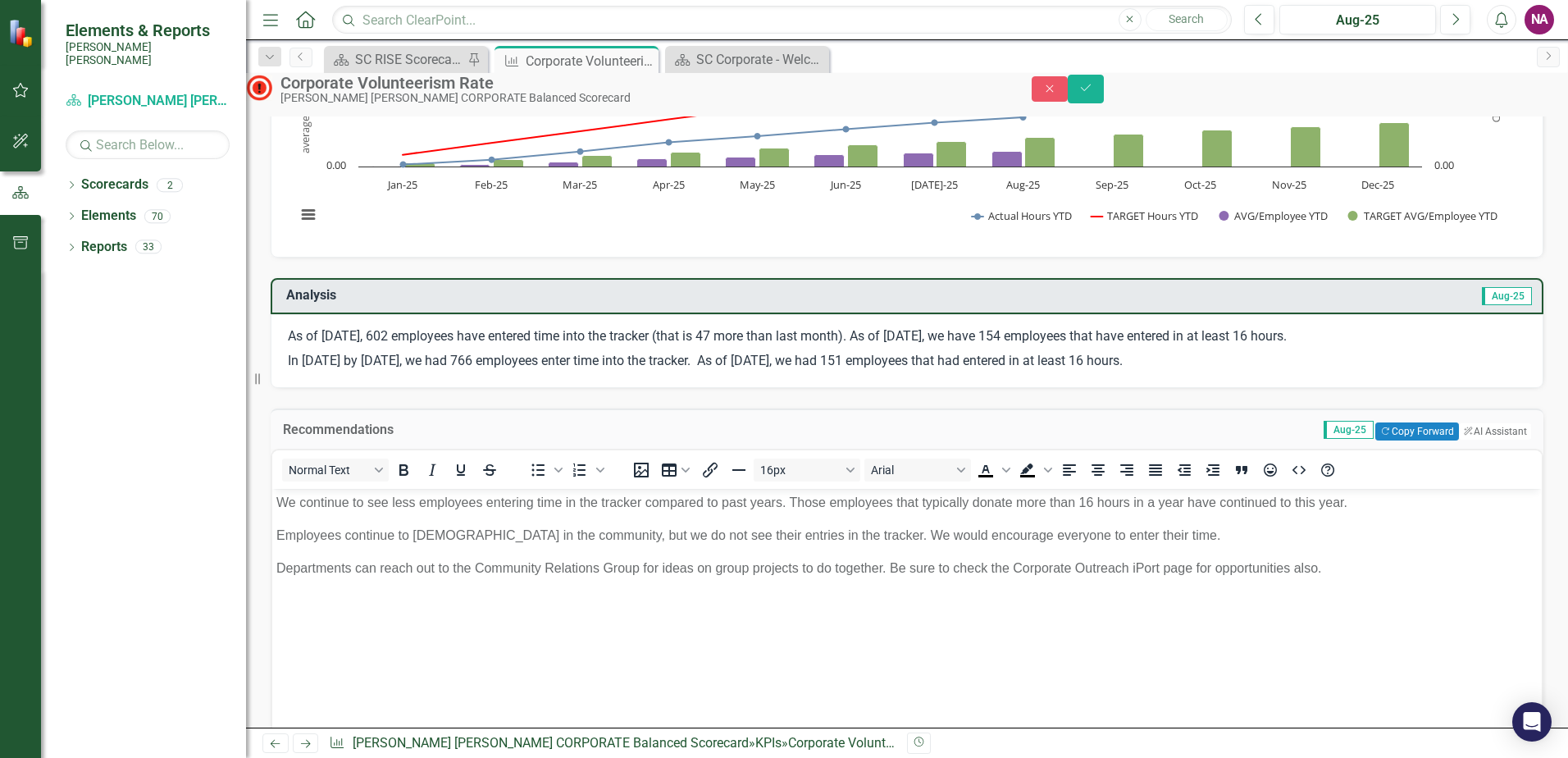
click at [266, 527] on div "Recommendations Aug-25 Copy Forward Copy Forward ClearPoint AI AI Assistant <p>…" at bounding box center [907, 603] width 1297 height 430
click at [1228, 547] on body "We continue to see less employees entering time in the tracker compared to past…" at bounding box center [907, 611] width 1269 height 246
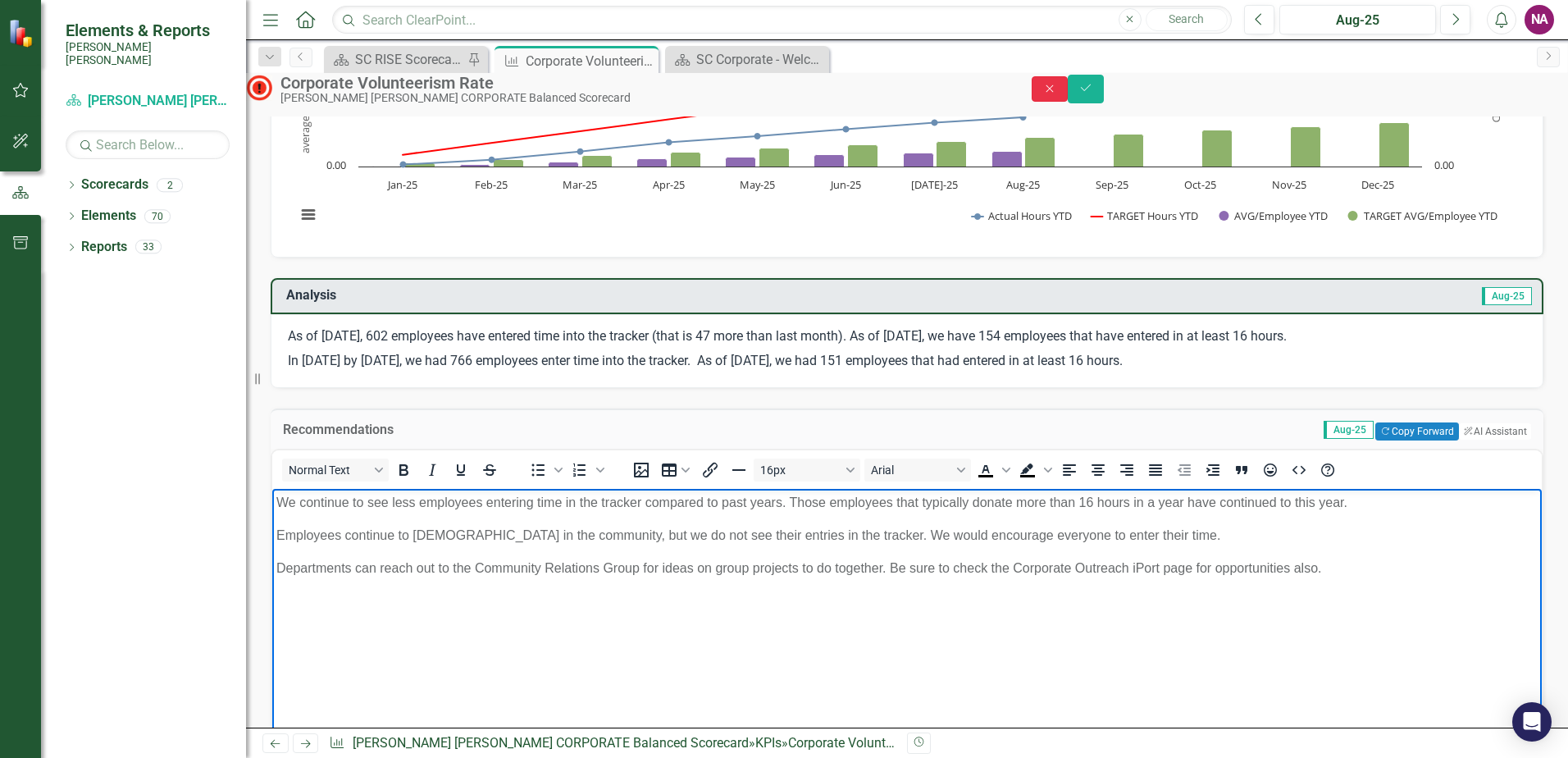
click at [1057, 92] on icon "Close" at bounding box center [1049, 89] width 15 height 12
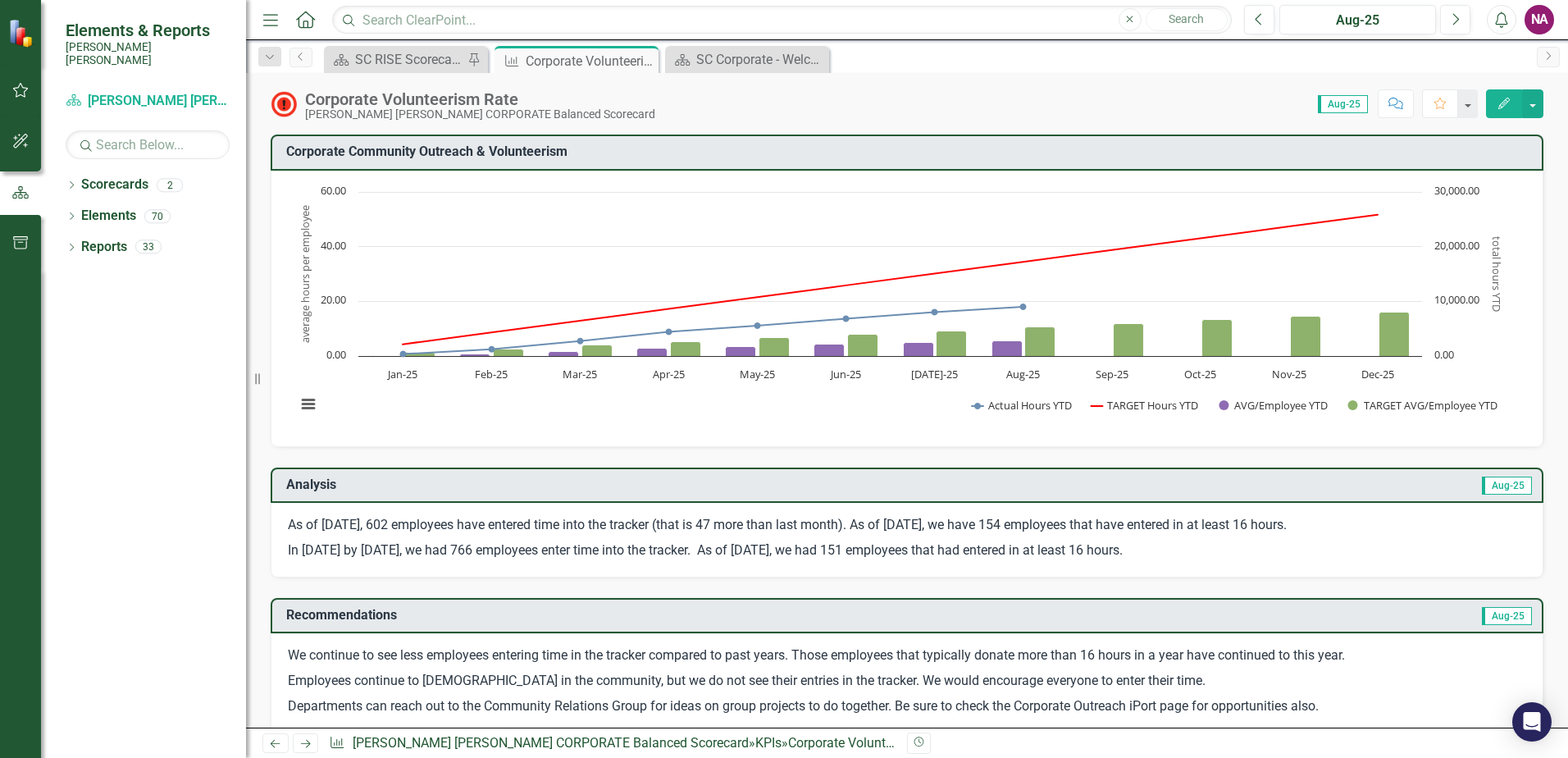
scroll to position [3, 0]
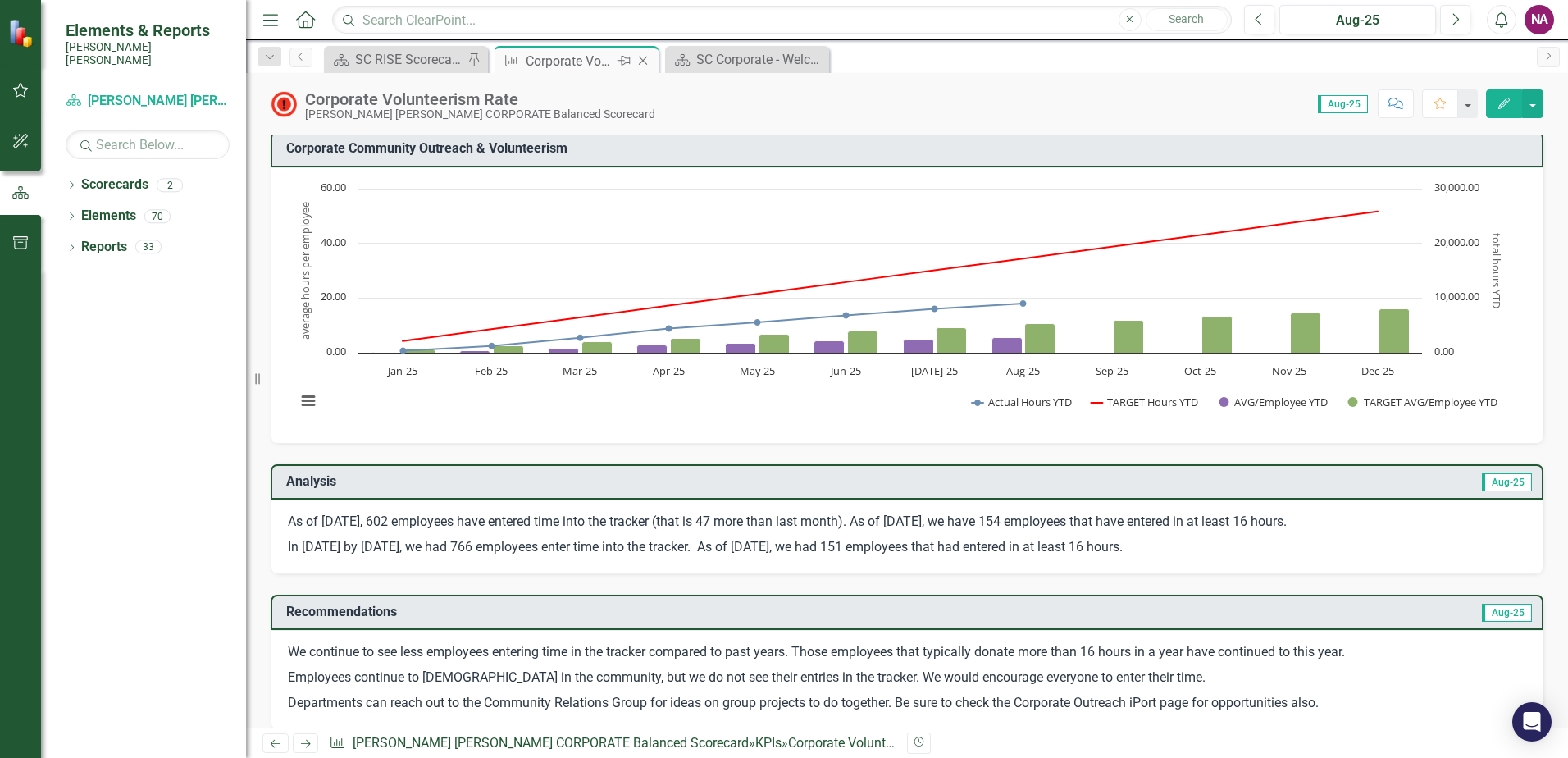
click at [642, 63] on icon at bounding box center [643, 61] width 9 height 9
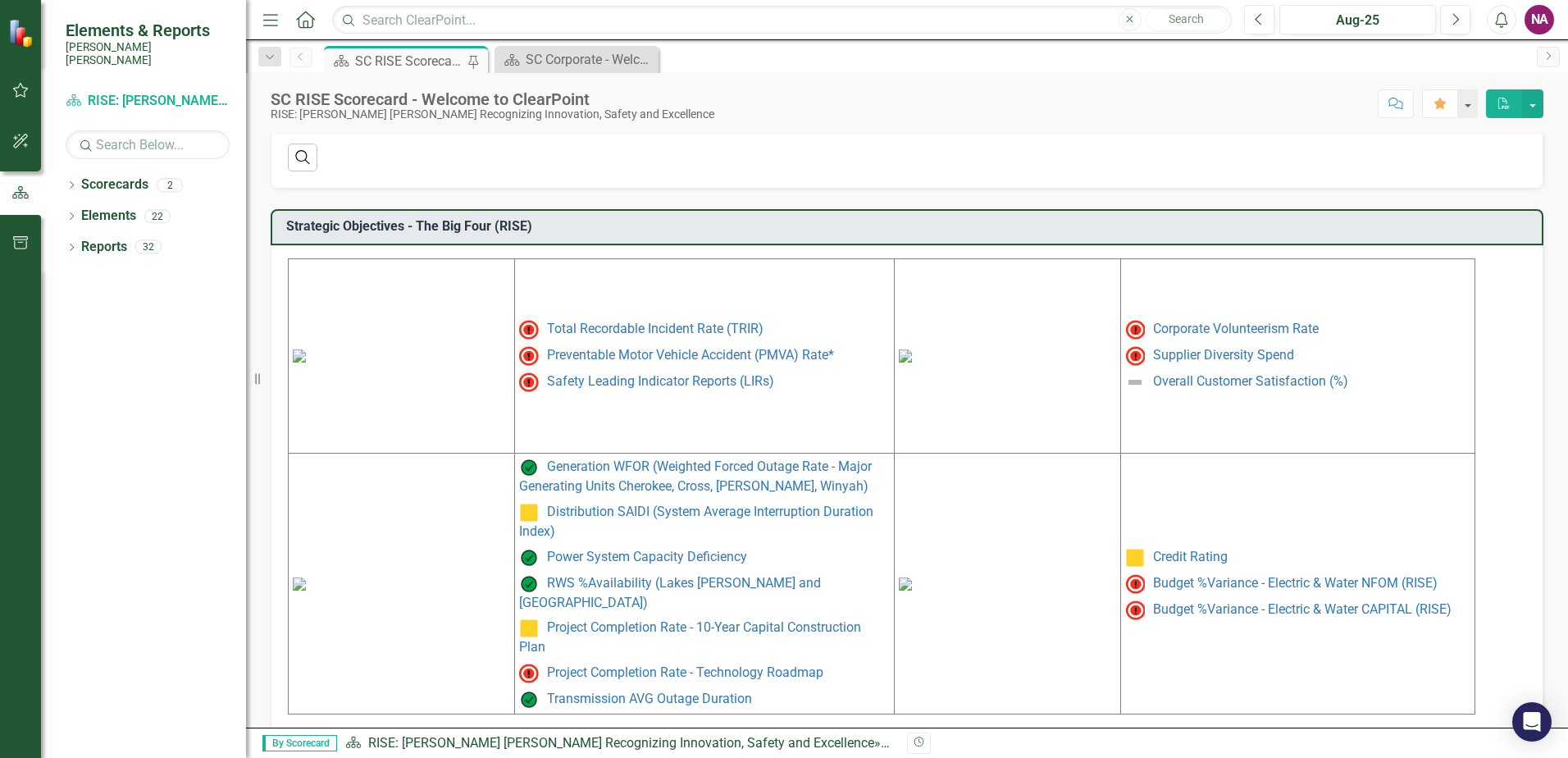
scroll to position [657, 0]
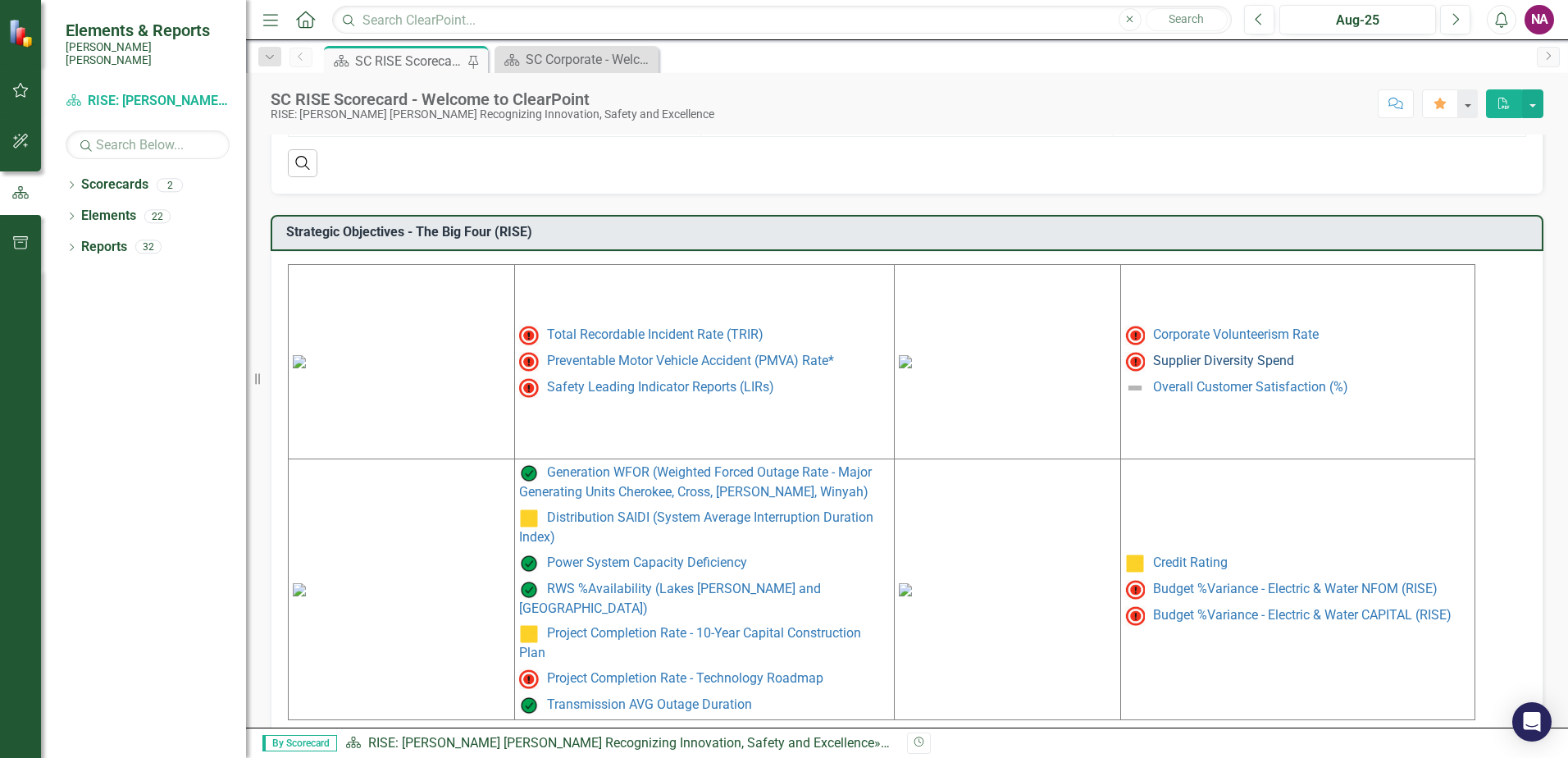
click at [1280, 357] on link "Supplier Diversity Spend" at bounding box center [1223, 360] width 141 height 16
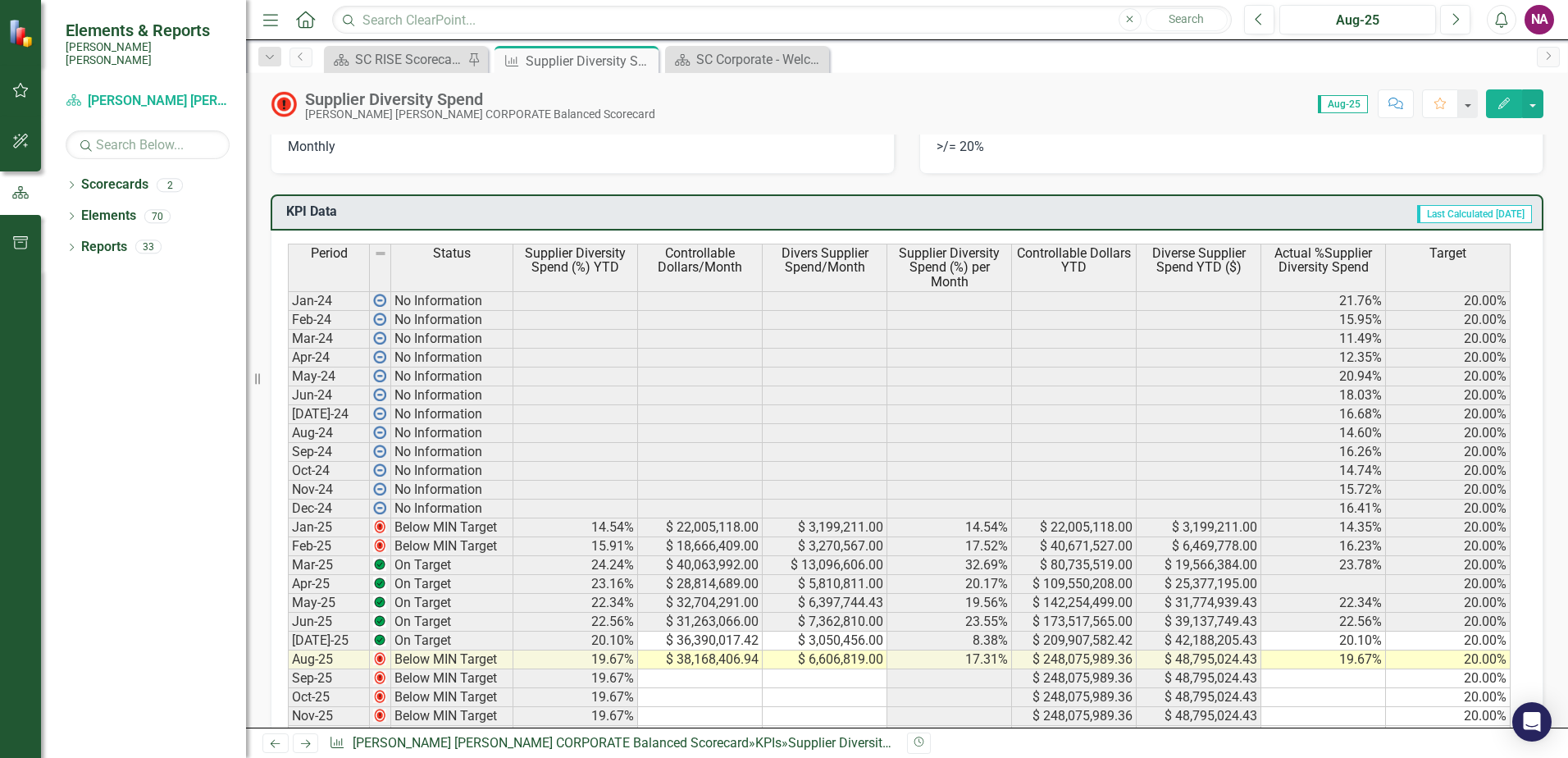
scroll to position [751, 0]
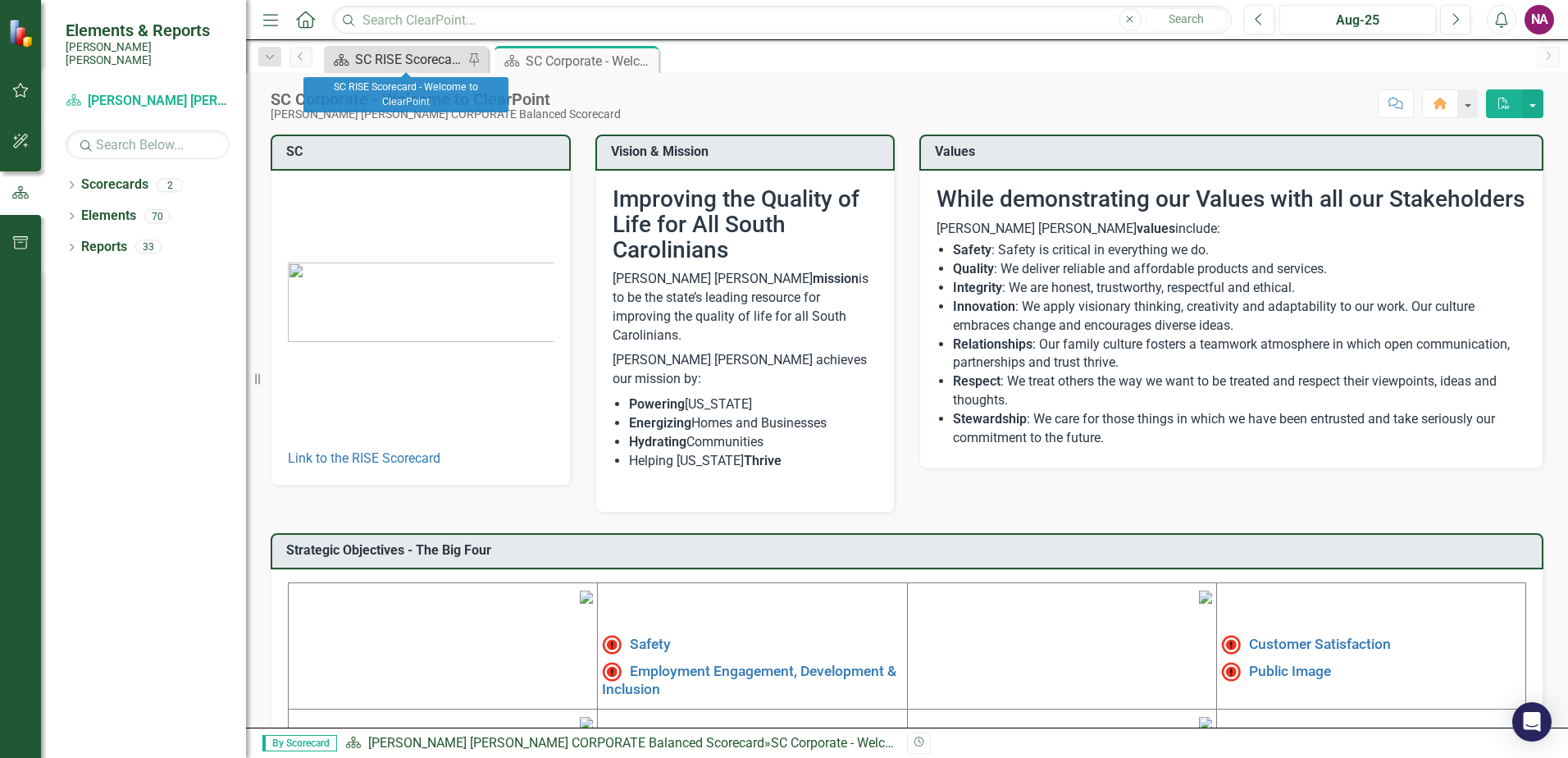
click at [369, 62] on div "SC RISE Scorecard - Welcome to ClearPoint" at bounding box center [408, 59] width 108 height 21
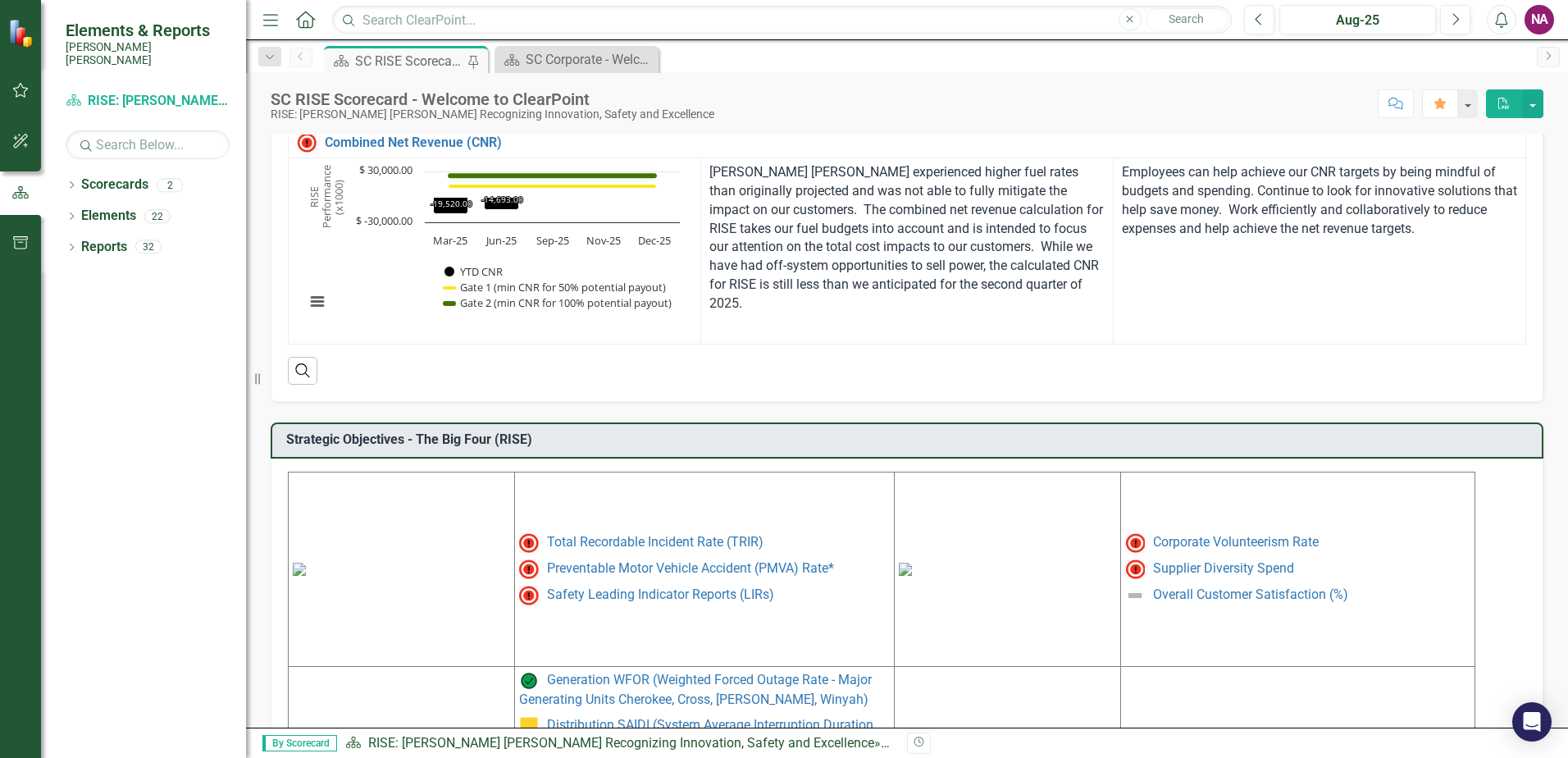
scroll to position [599, 0]
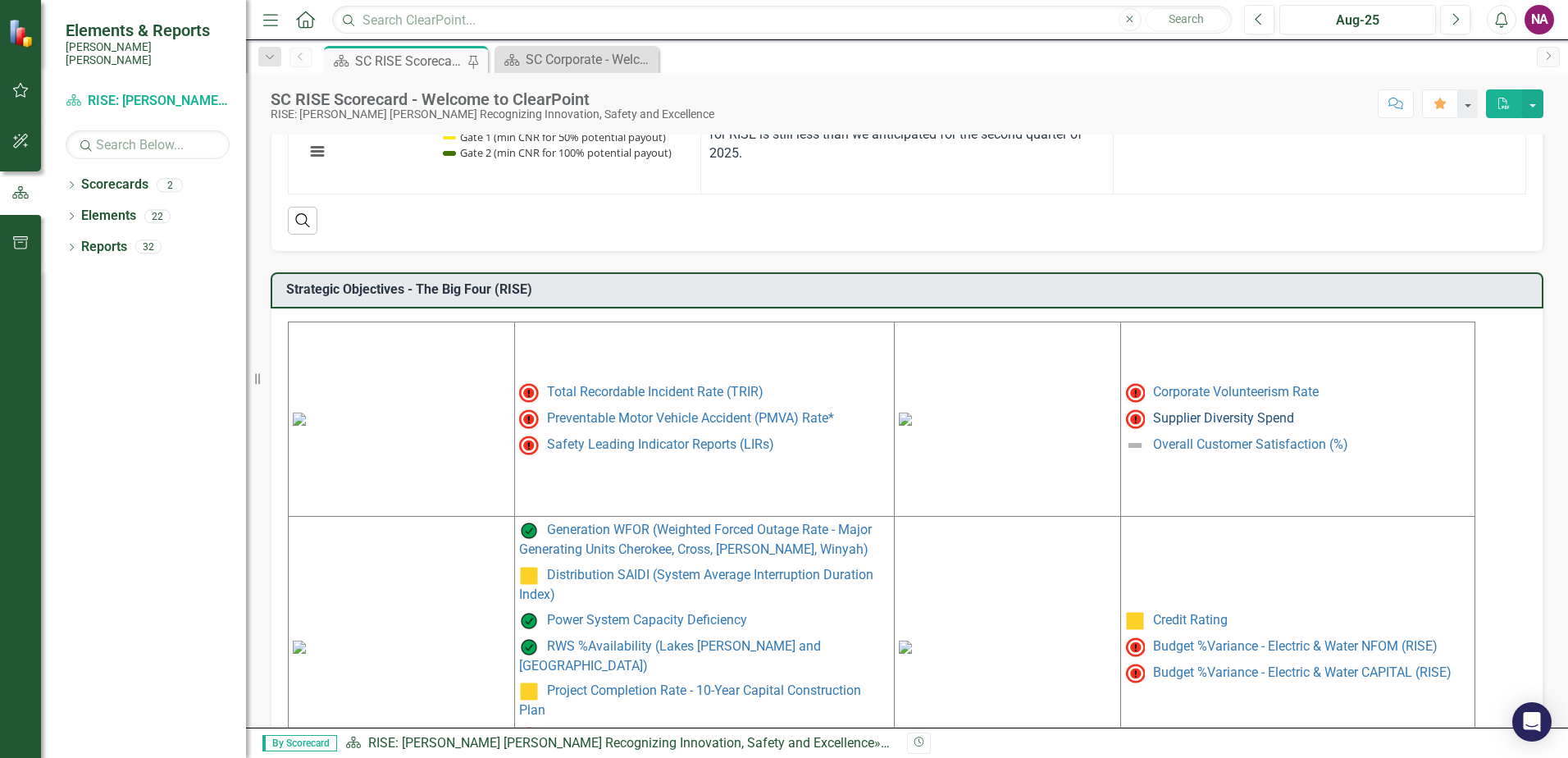
click at [1246, 414] on link "Supplier Diversity Spend" at bounding box center [1223, 418] width 141 height 16
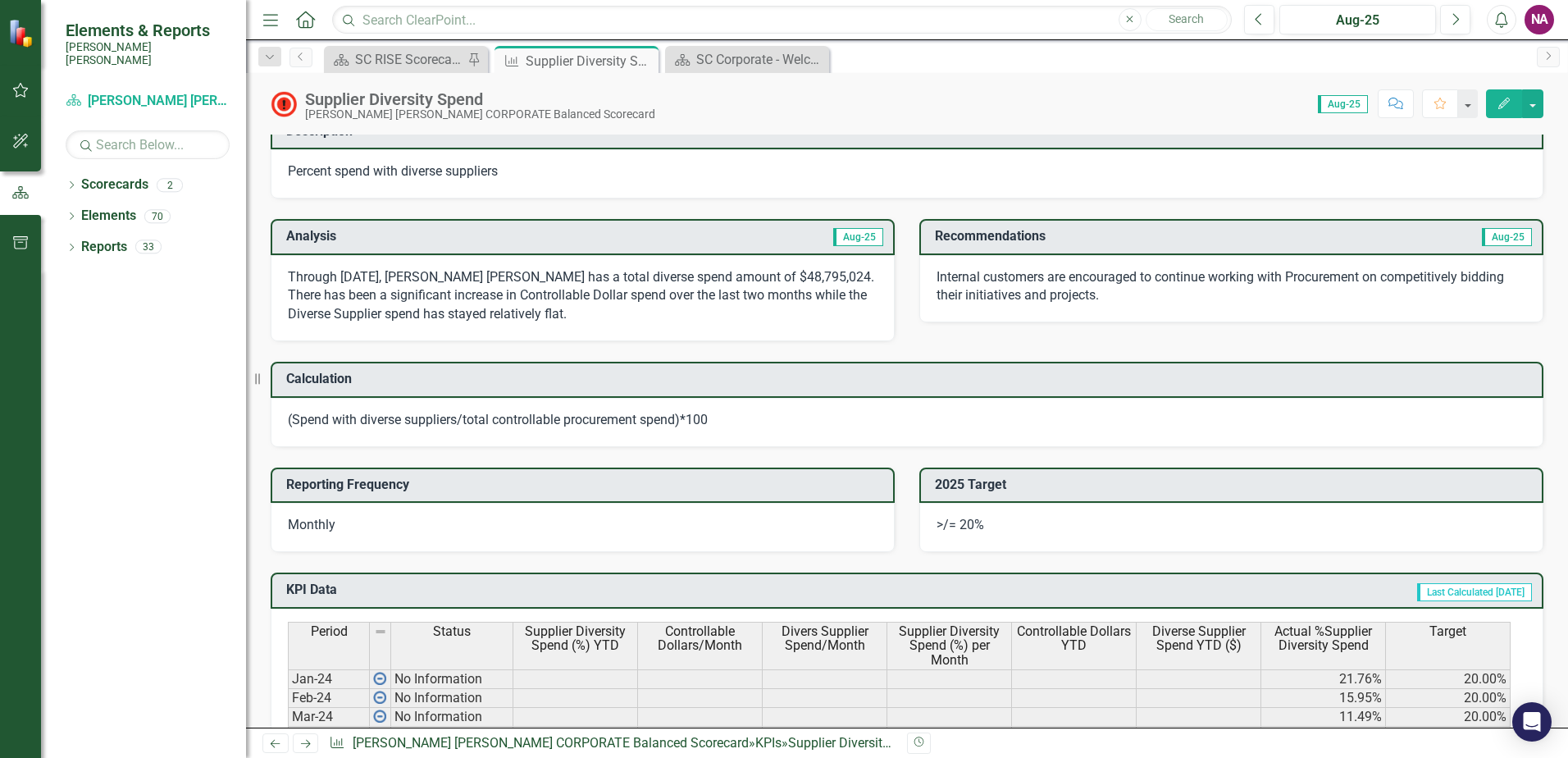
scroll to position [376, 0]
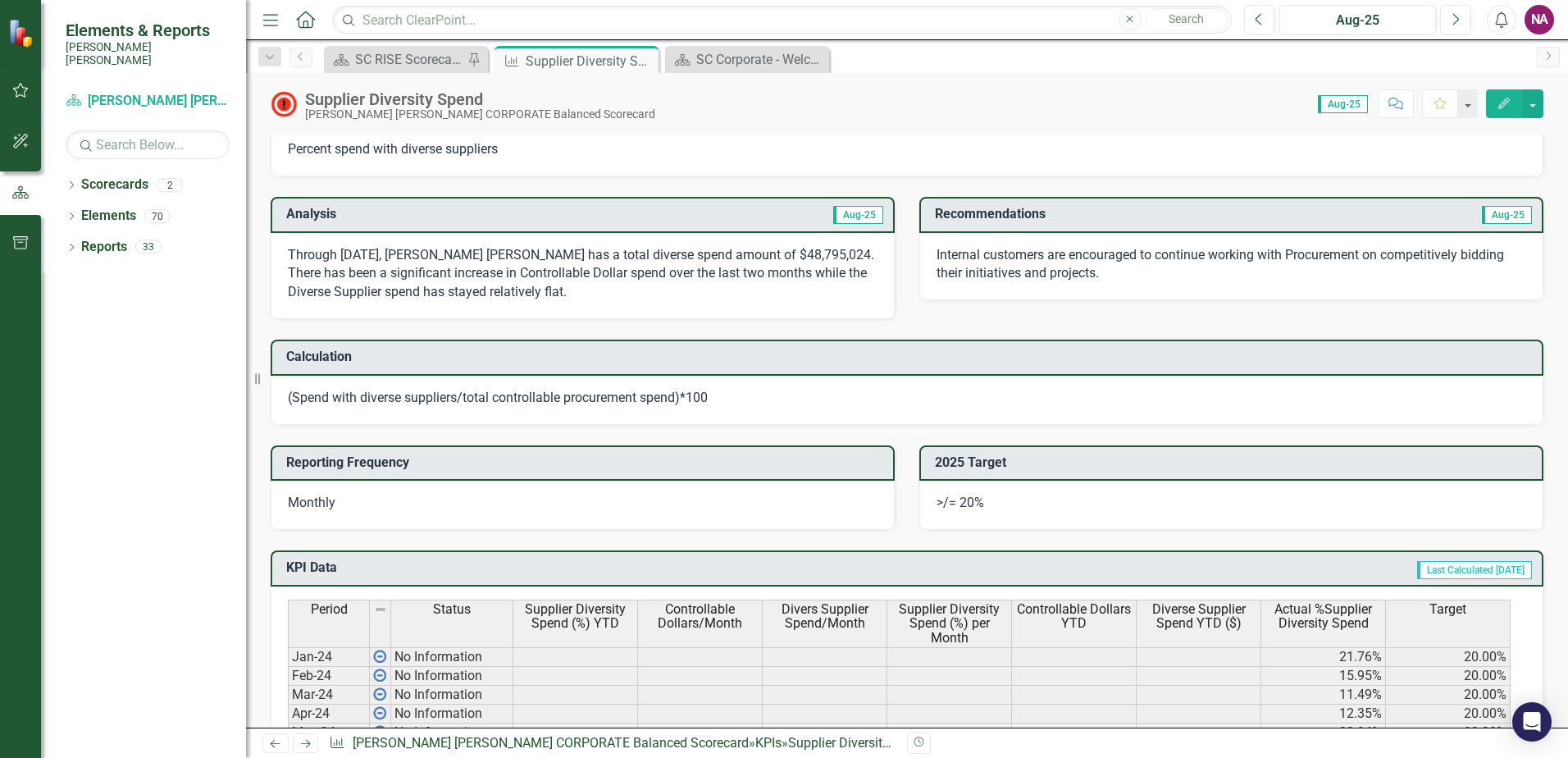
click at [1064, 271] on p "Internal customers are encouraged to continue working with Procurement on compe…" at bounding box center [1231, 265] width 590 height 38
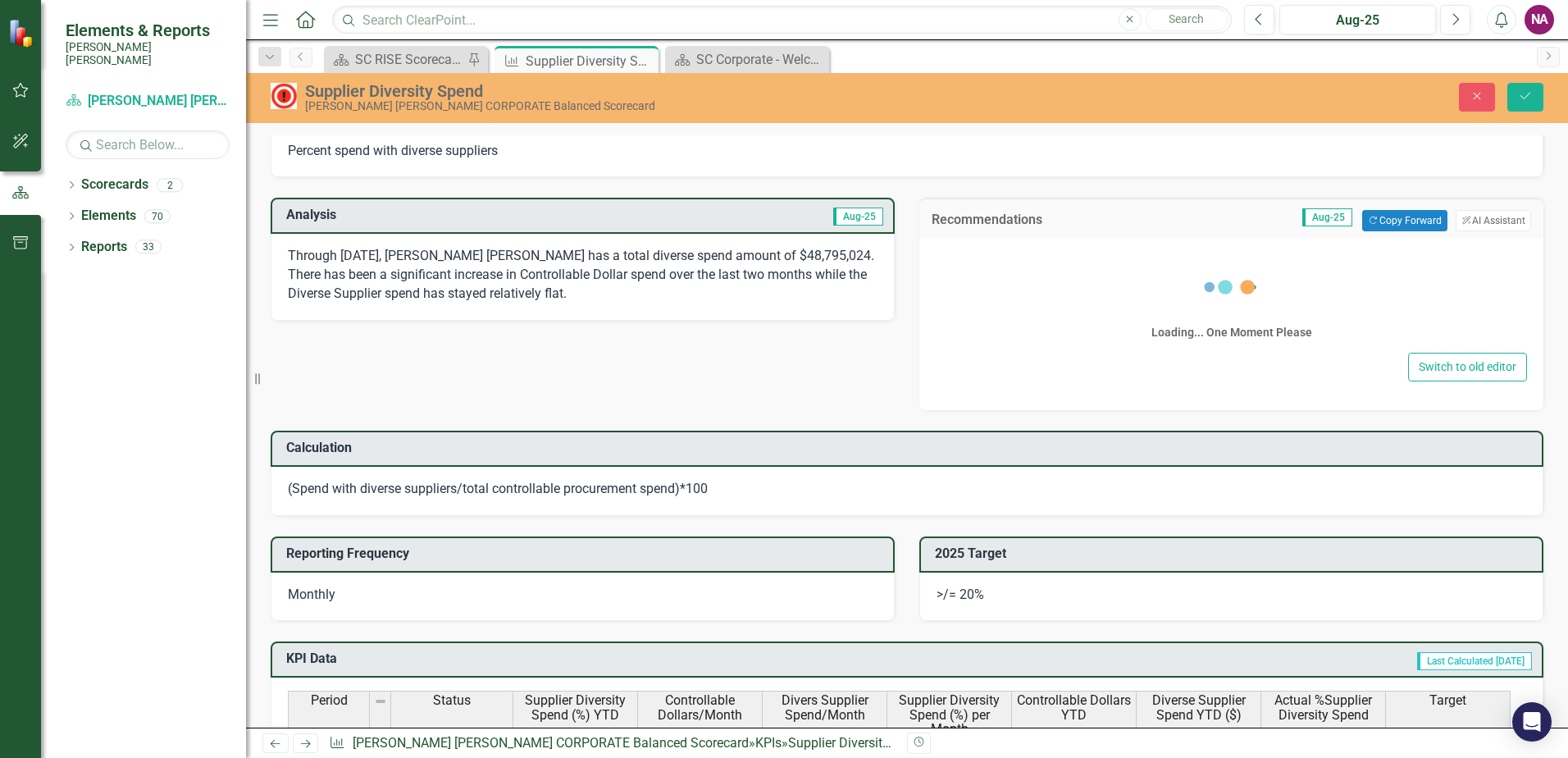
click at [1064, 271] on div "Loading... One Moment Please" at bounding box center [1231, 302] width 591 height 94
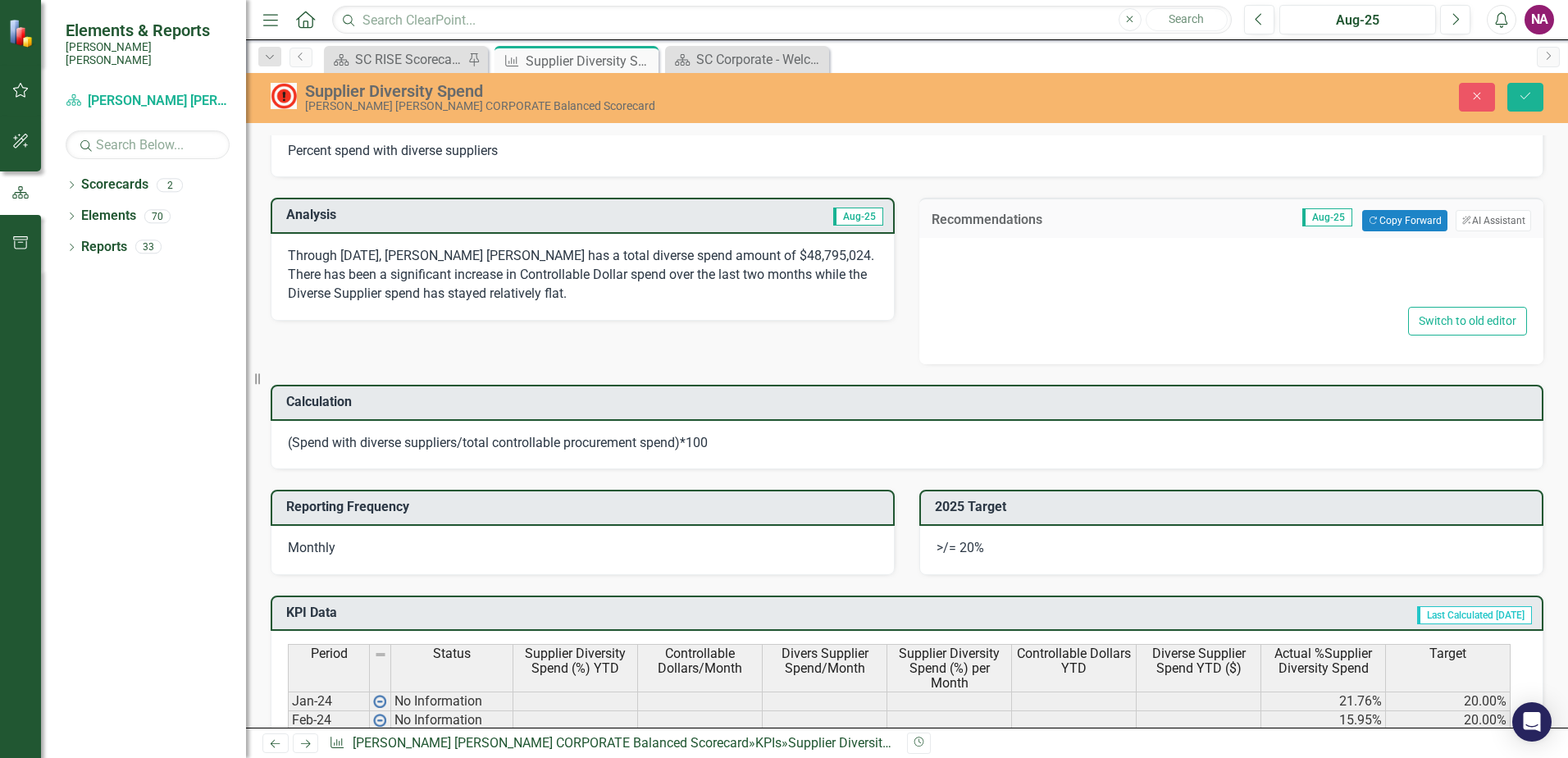
type textarea "<p>Internal customers are encouraged to continue working with Procurement on co…"
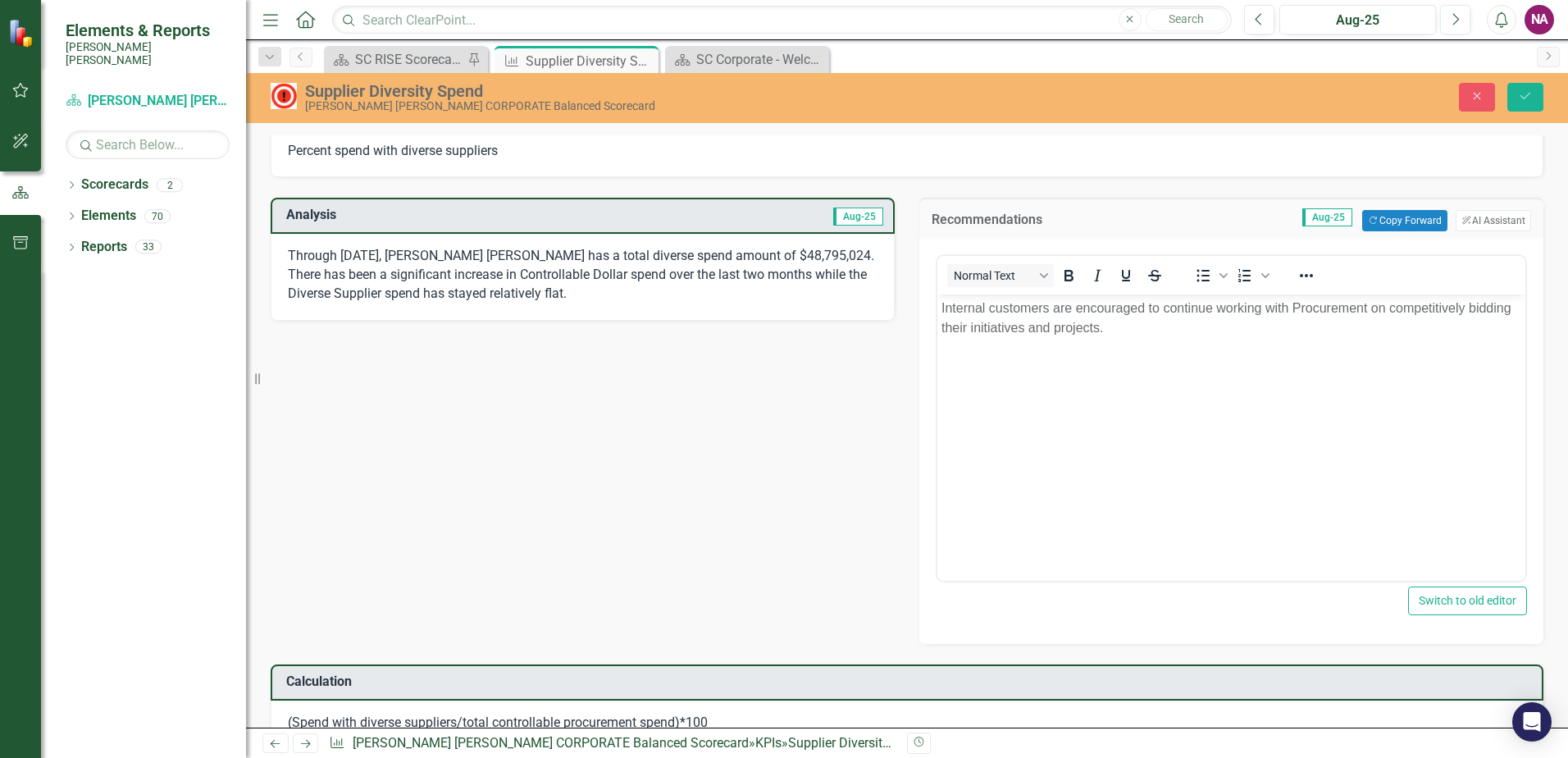
scroll to position [0, 0]
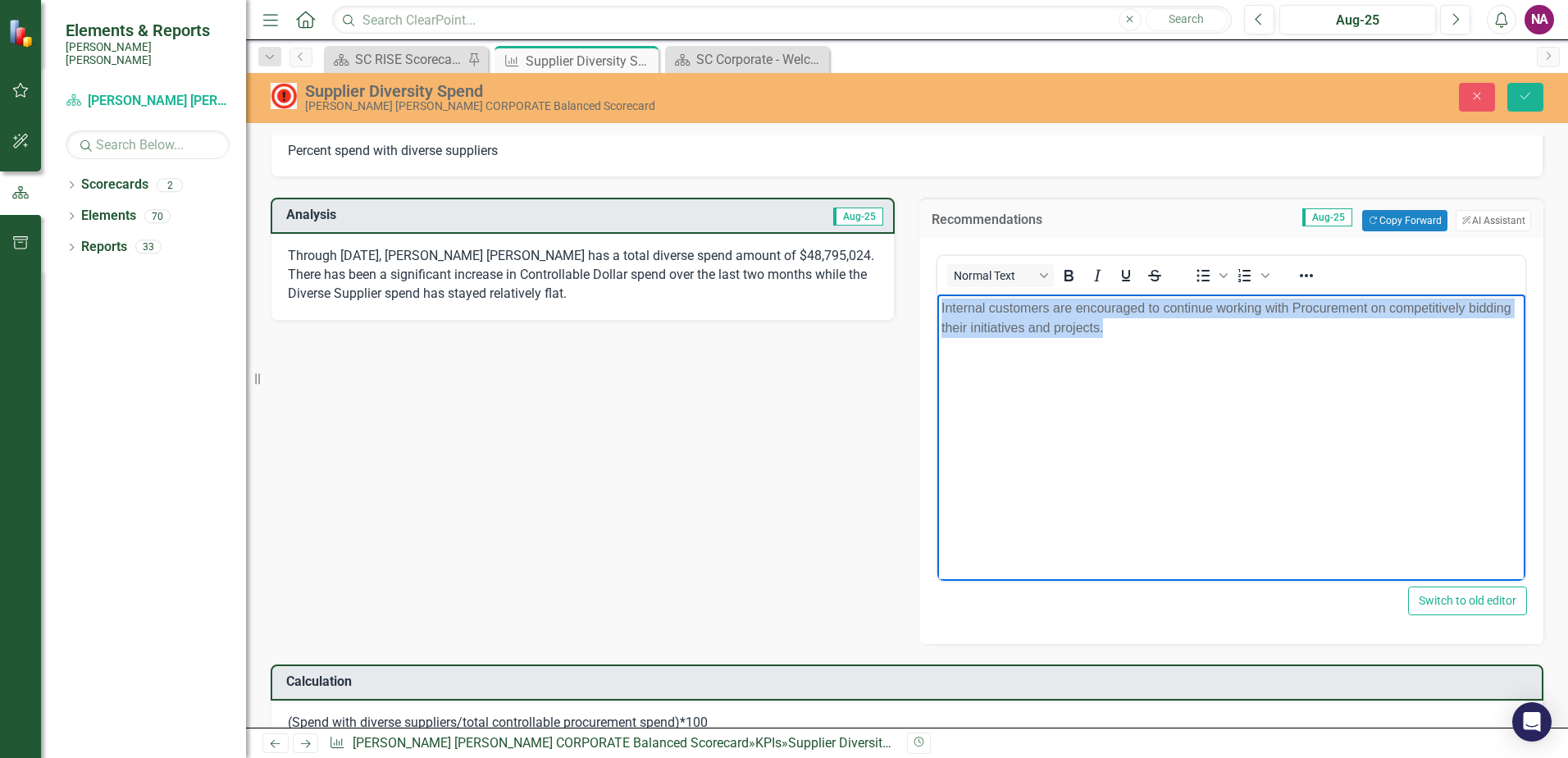
drag, startPoint x: 1119, startPoint y: 332, endPoint x: 882, endPoint y: 297, distance: 239.6
click at [937, 297] on html "Internal customers are encouraged to continue working with Procurement on compe…" at bounding box center [1231, 417] width 588 height 246
copy p "Internal customers are encouraged to continue working with Procurement on compe…"
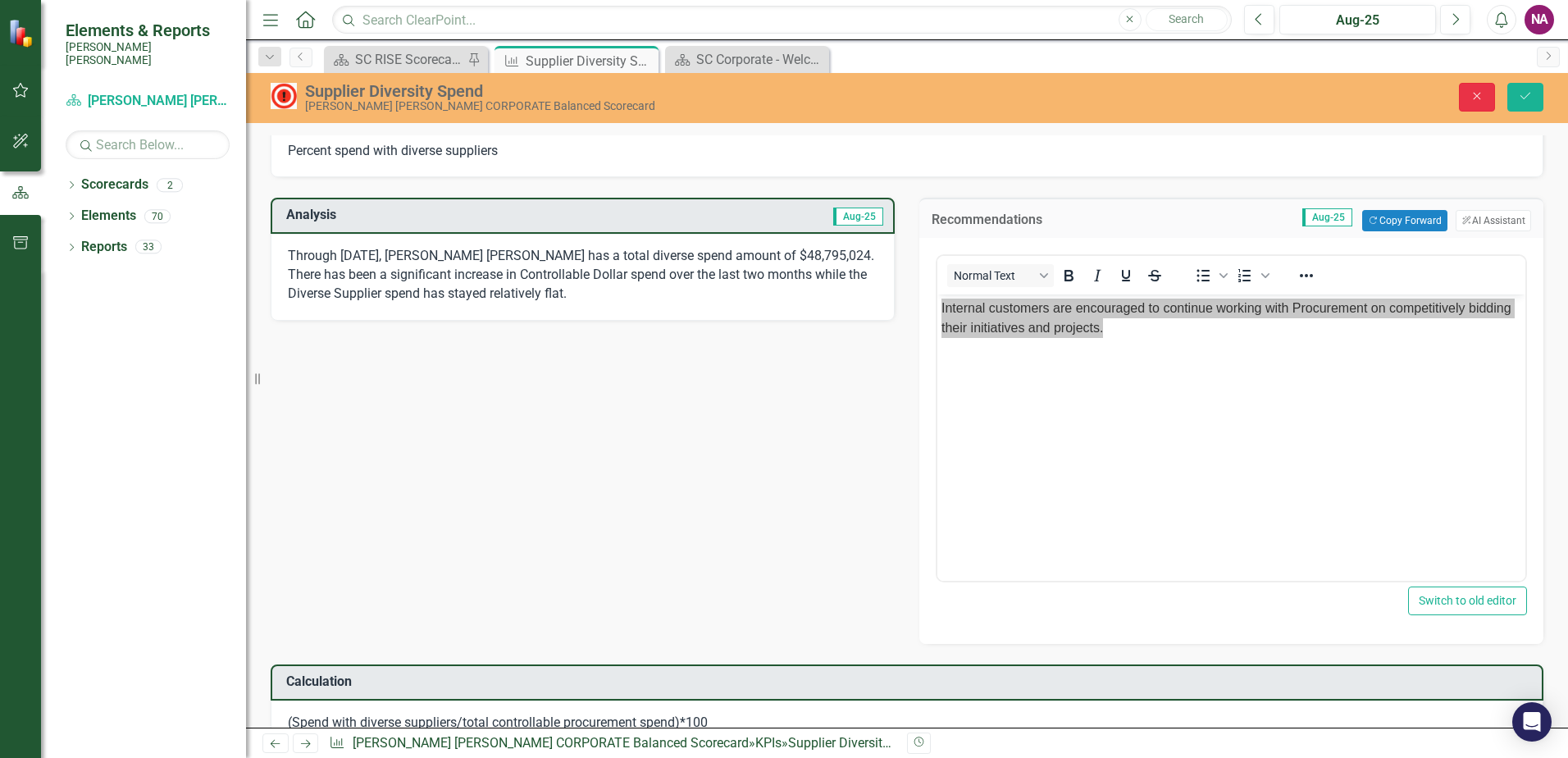
click at [1482, 89] on button "Close" at bounding box center [1477, 97] width 36 height 29
